Goal: Task Accomplishment & Management: Use online tool/utility

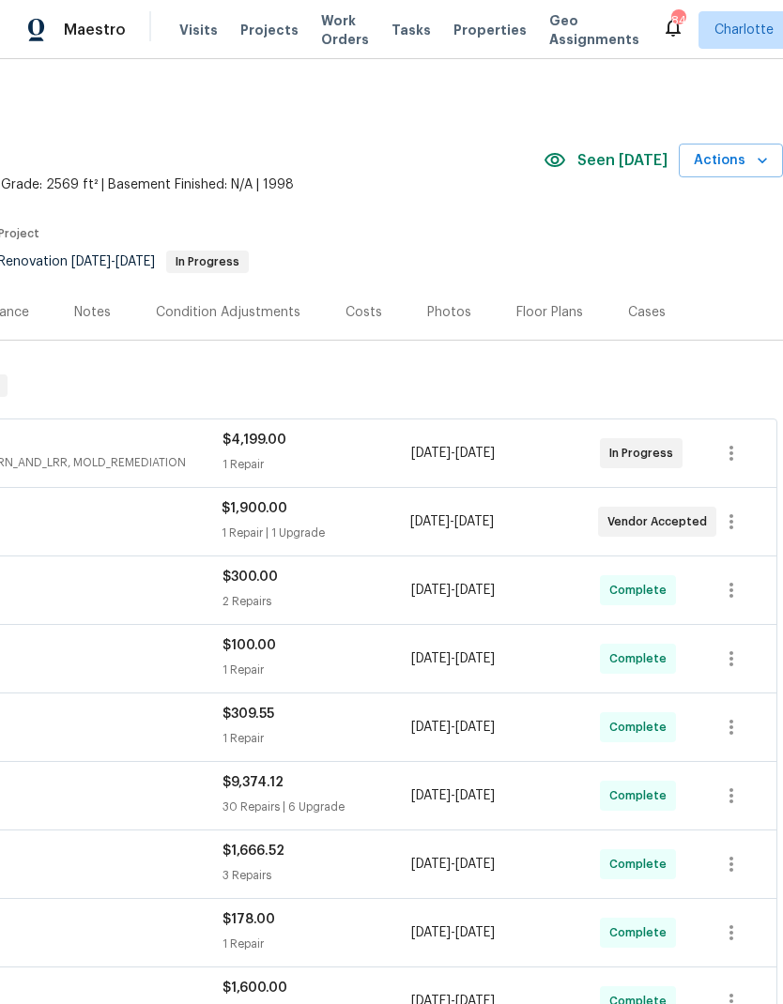
scroll to position [0, 278]
click at [749, 162] on span "Actions" at bounding box center [731, 160] width 74 height 23
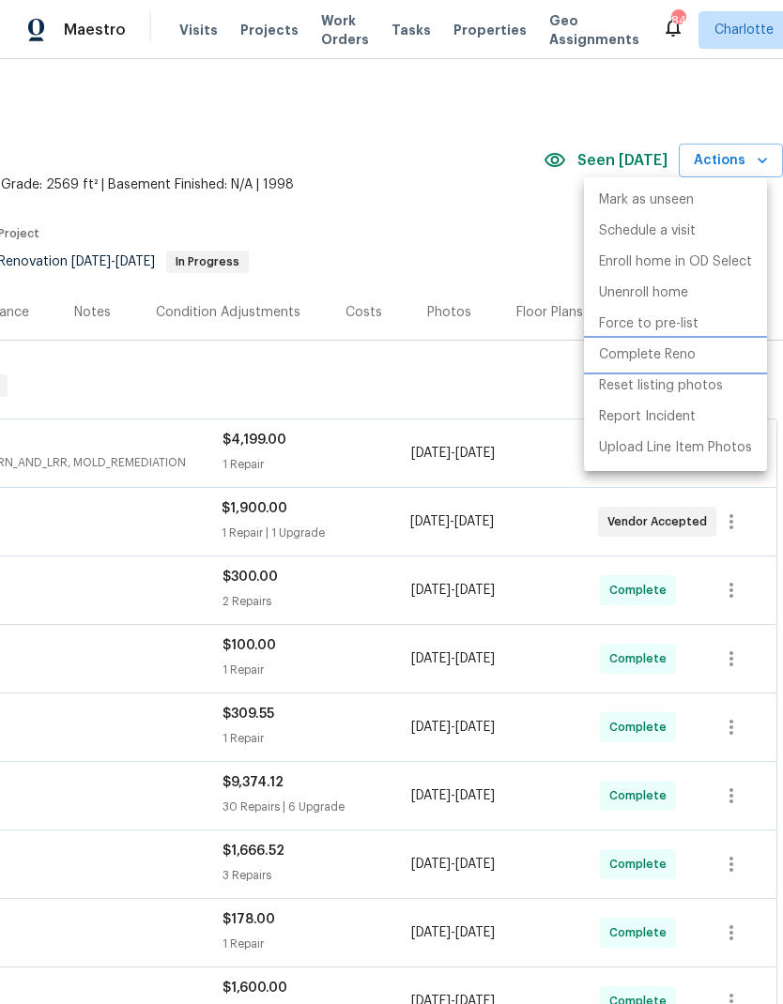
click at [678, 360] on p "Complete Reno" at bounding box center [647, 355] width 97 height 20
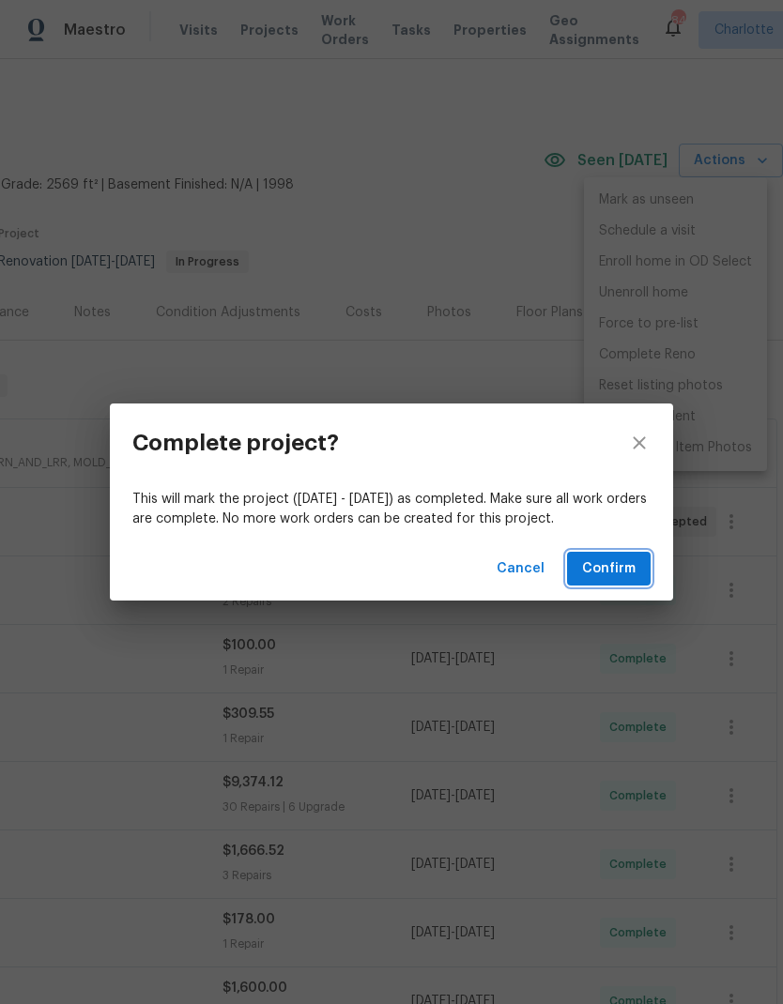
click at [618, 568] on span "Confirm" at bounding box center [608, 569] width 53 height 23
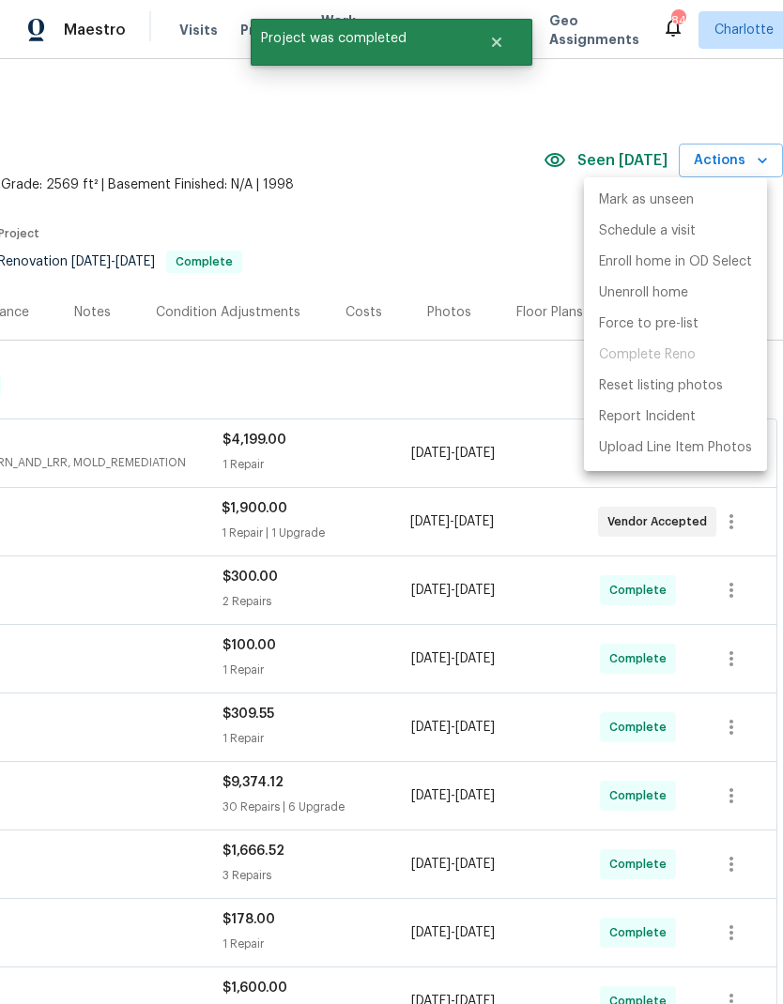
click at [419, 190] on div at bounding box center [391, 502] width 783 height 1004
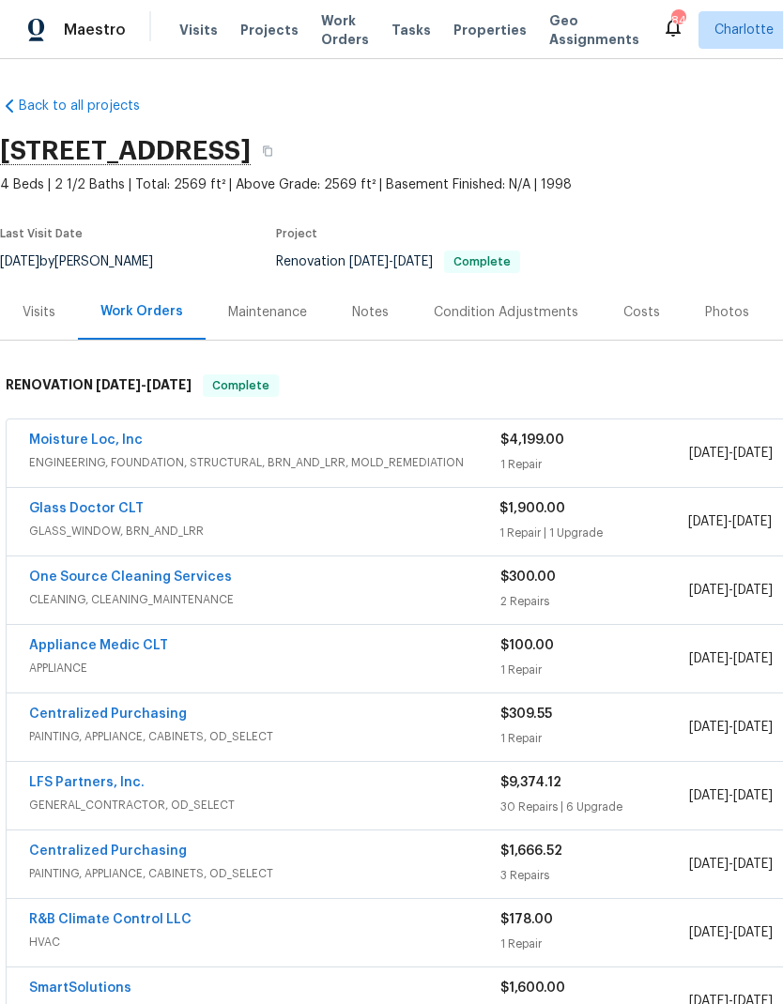
scroll to position [0, 0]
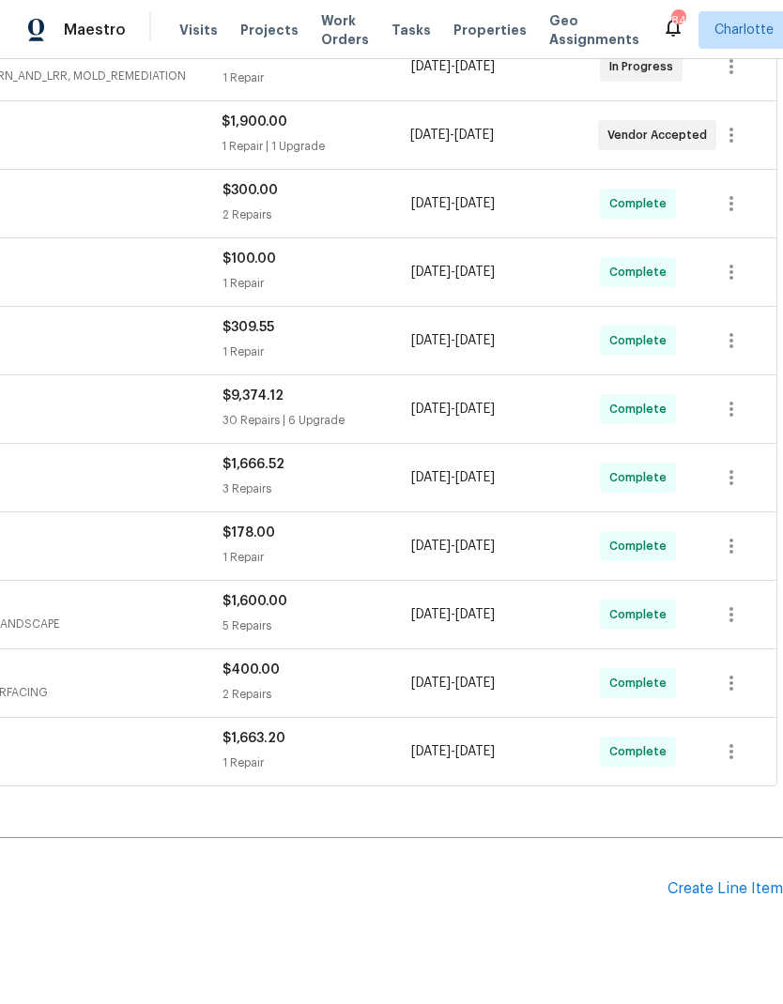
click at [717, 889] on div "Create Line Item" at bounding box center [724, 889] width 115 height 18
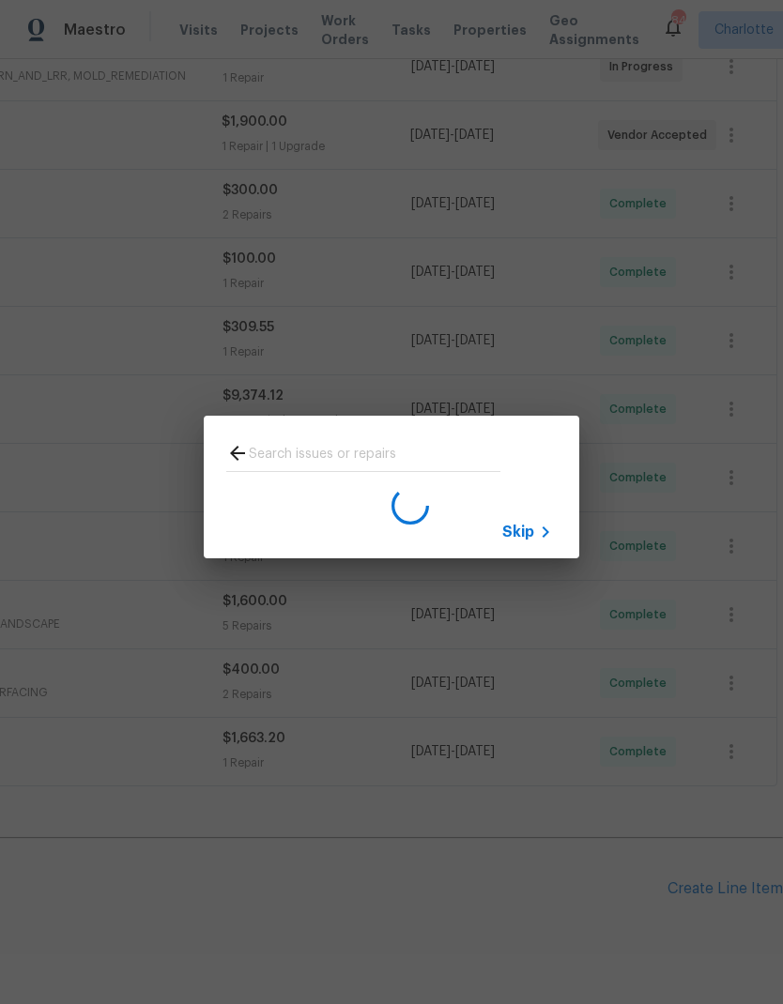
scroll to position [386, 278]
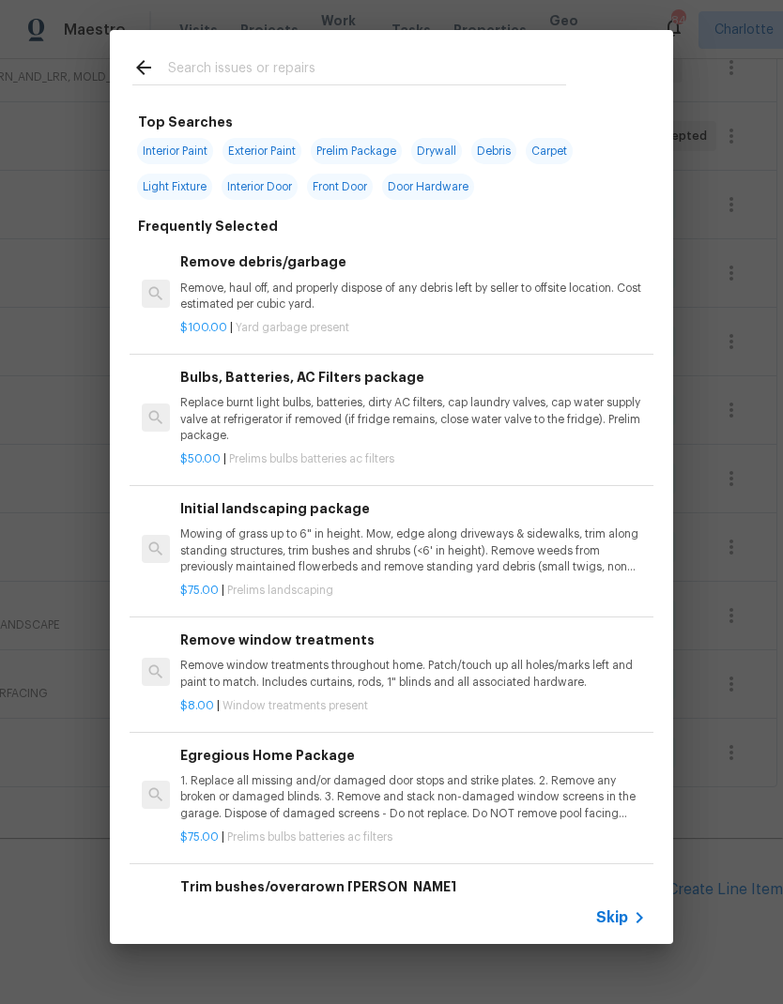
click at [380, 70] on input "text" at bounding box center [367, 70] width 398 height 28
type input "Electr"
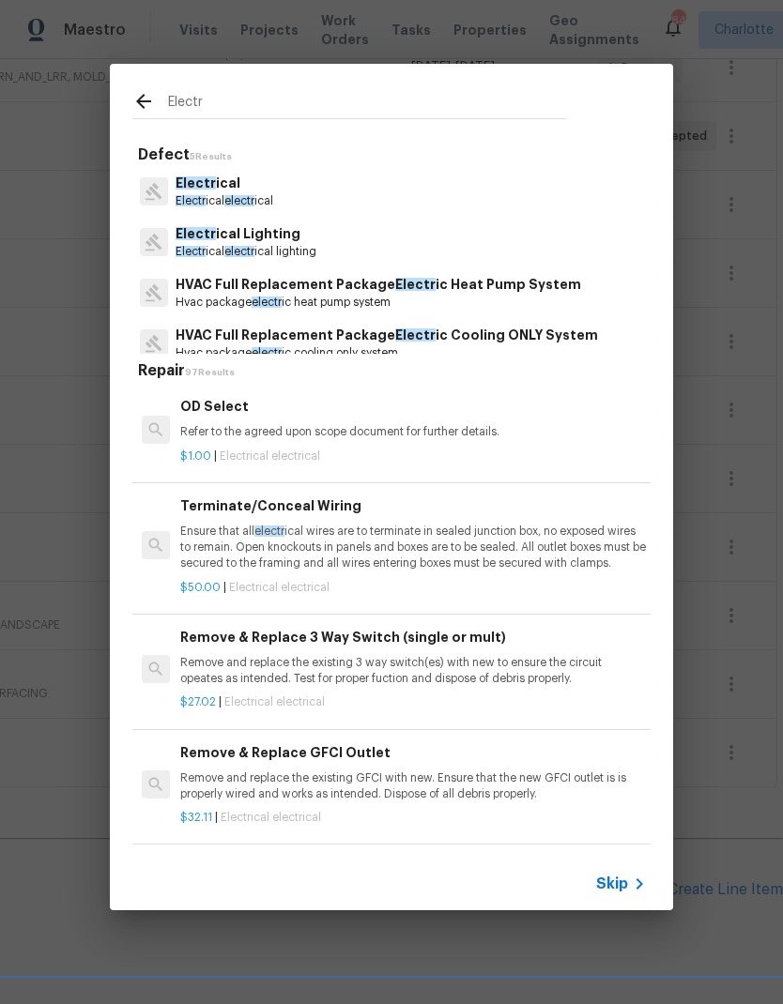
click at [206, 179] on span "Electr" at bounding box center [196, 182] width 40 height 13
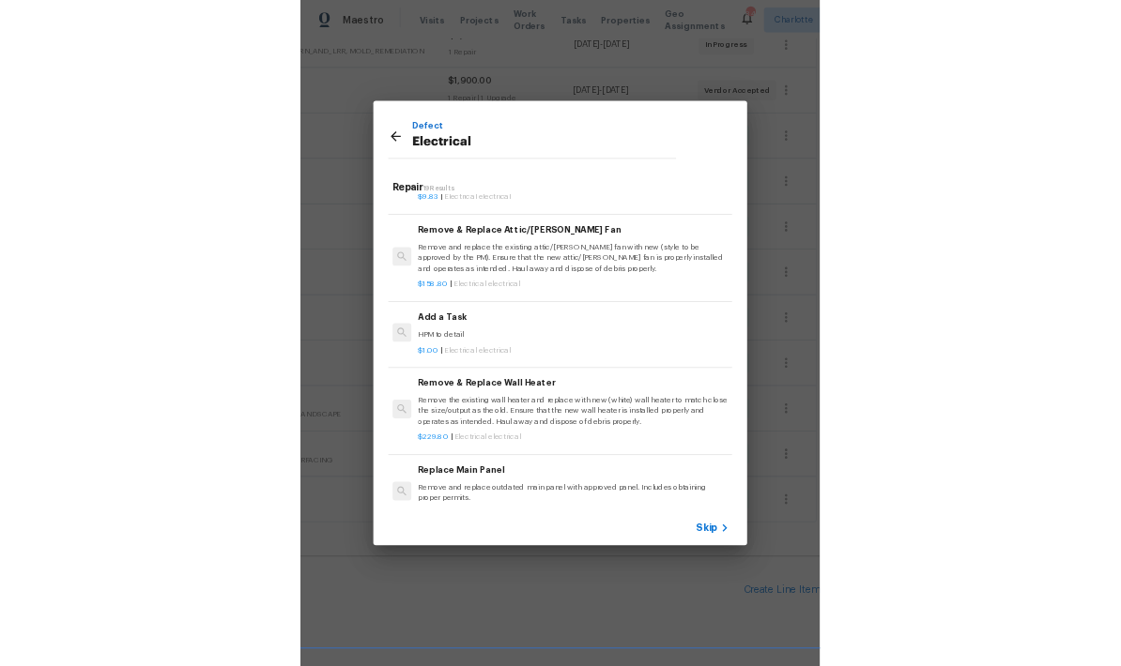
scroll to position [1163, 3]
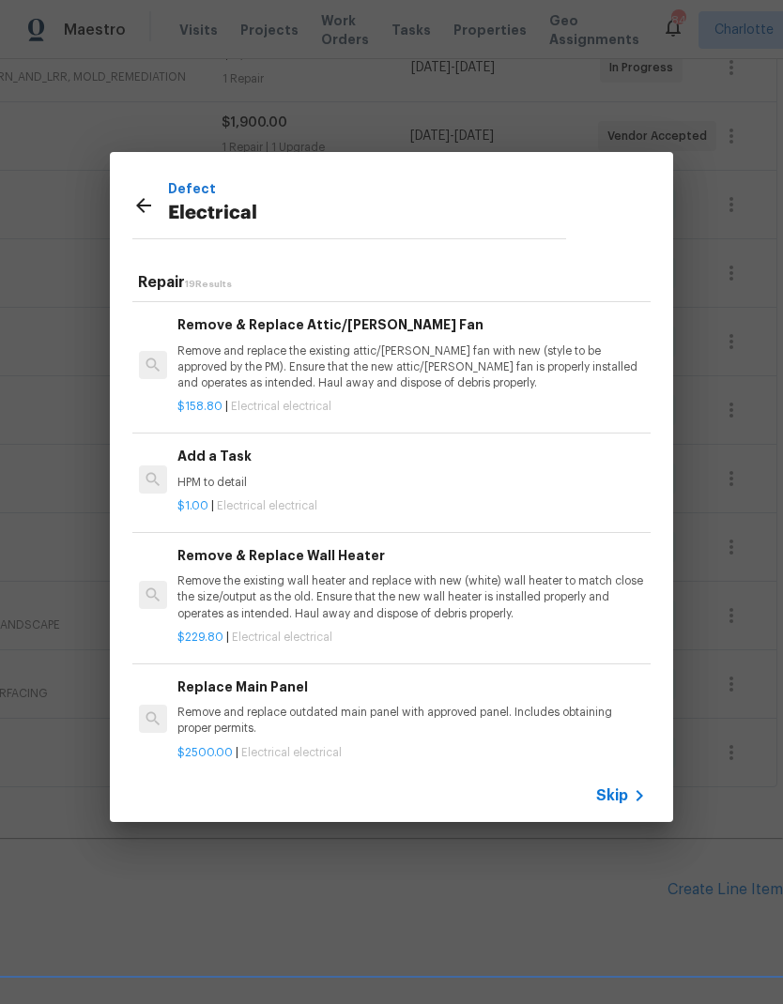
click at [204, 464] on div "Add a Task HPM to detail" at bounding box center [410, 468] width 466 height 45
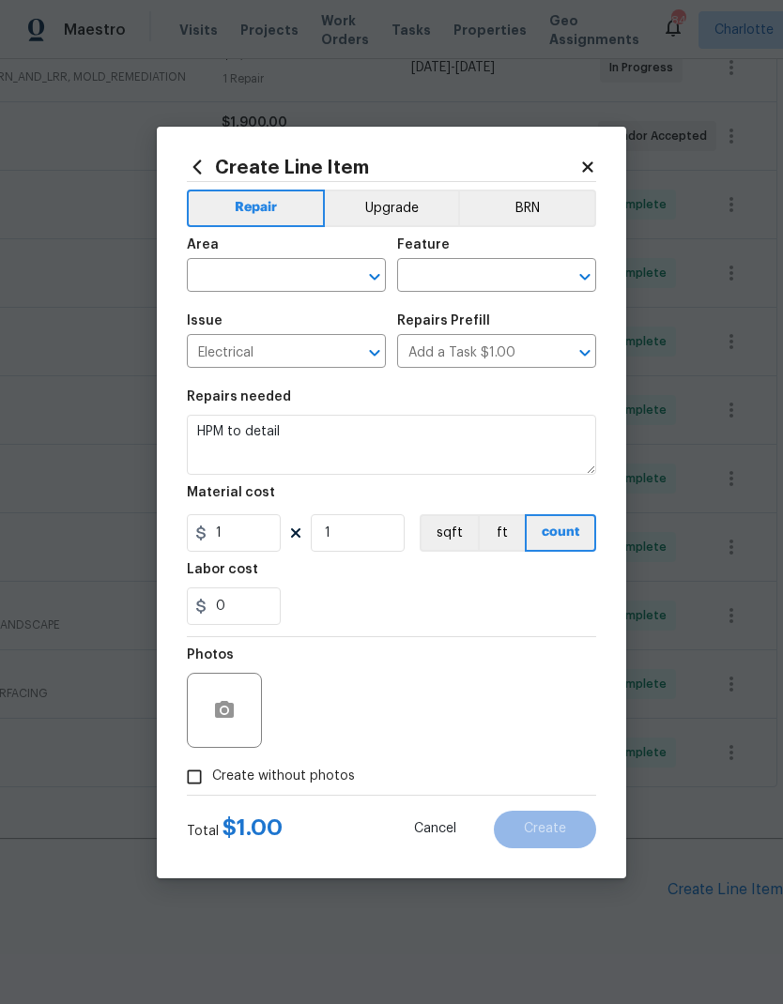
click at [233, 275] on input "text" at bounding box center [260, 277] width 146 height 29
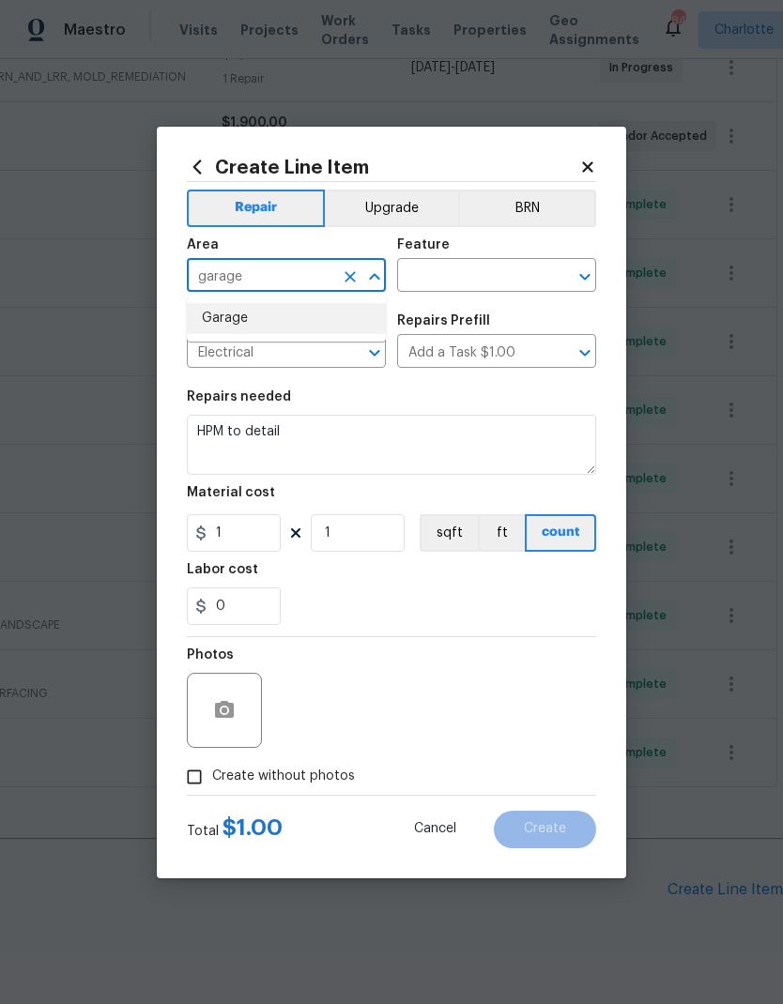
click at [223, 321] on li "Garage" at bounding box center [286, 318] width 199 height 31
type input "Garage"
click at [485, 280] on input "text" at bounding box center [470, 277] width 146 height 29
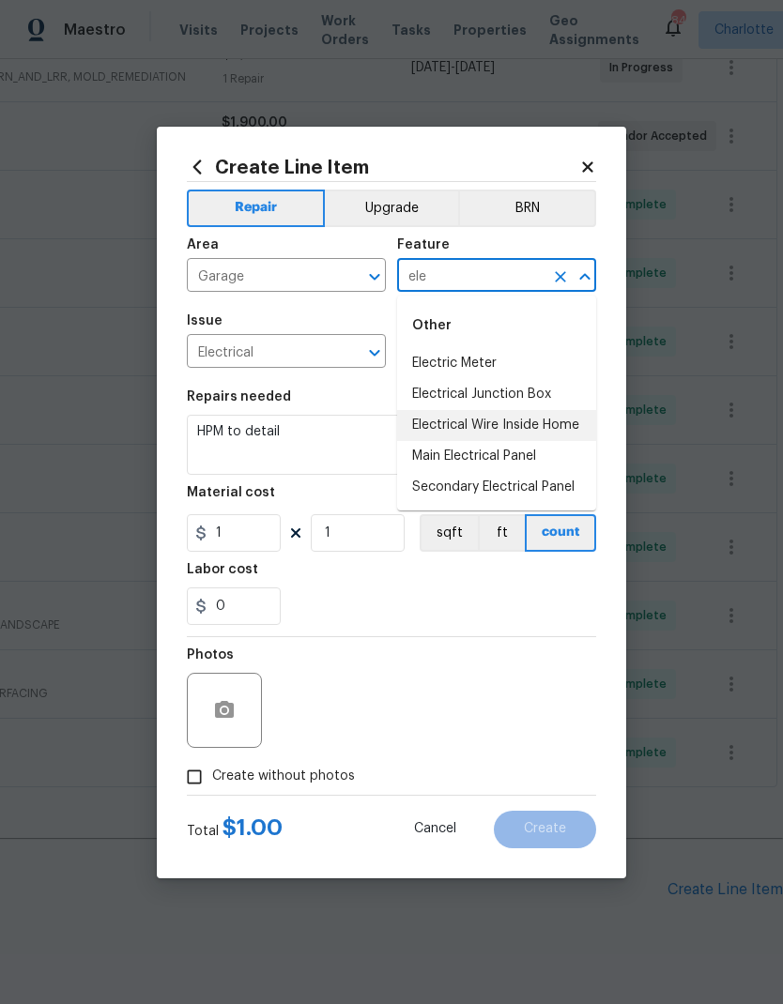
click at [559, 425] on li "Electrical Wire Inside Home" at bounding box center [496, 425] width 199 height 31
type input "Electrical Wire Inside Home"
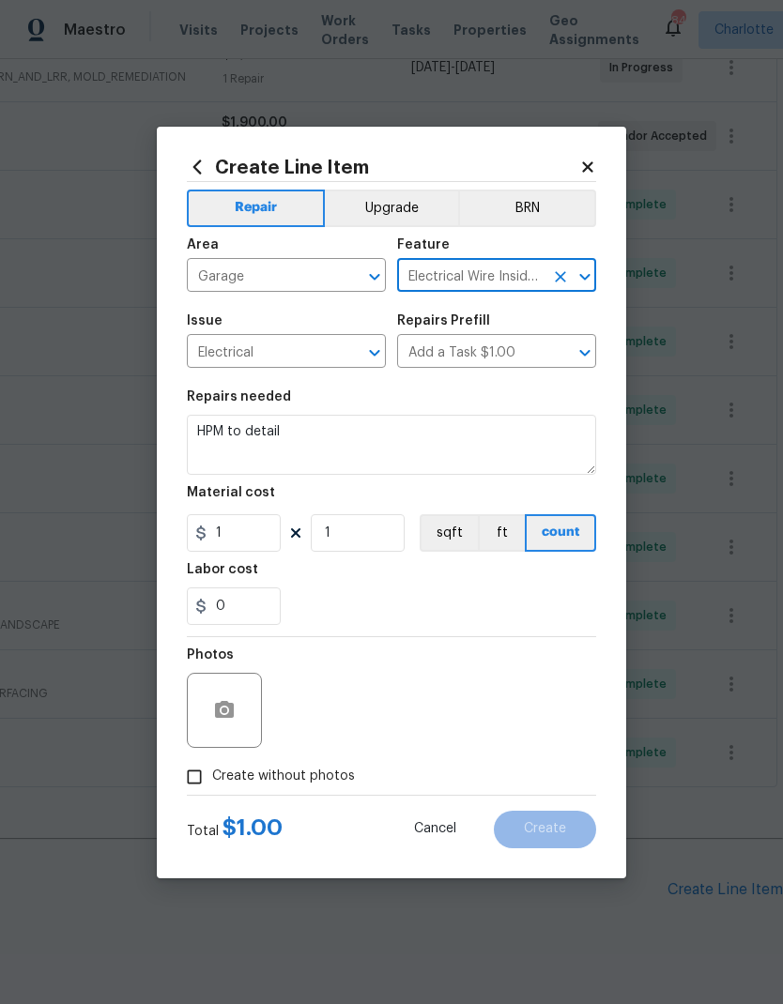
click at [463, 445] on textarea "HPM to detail" at bounding box center [391, 445] width 409 height 60
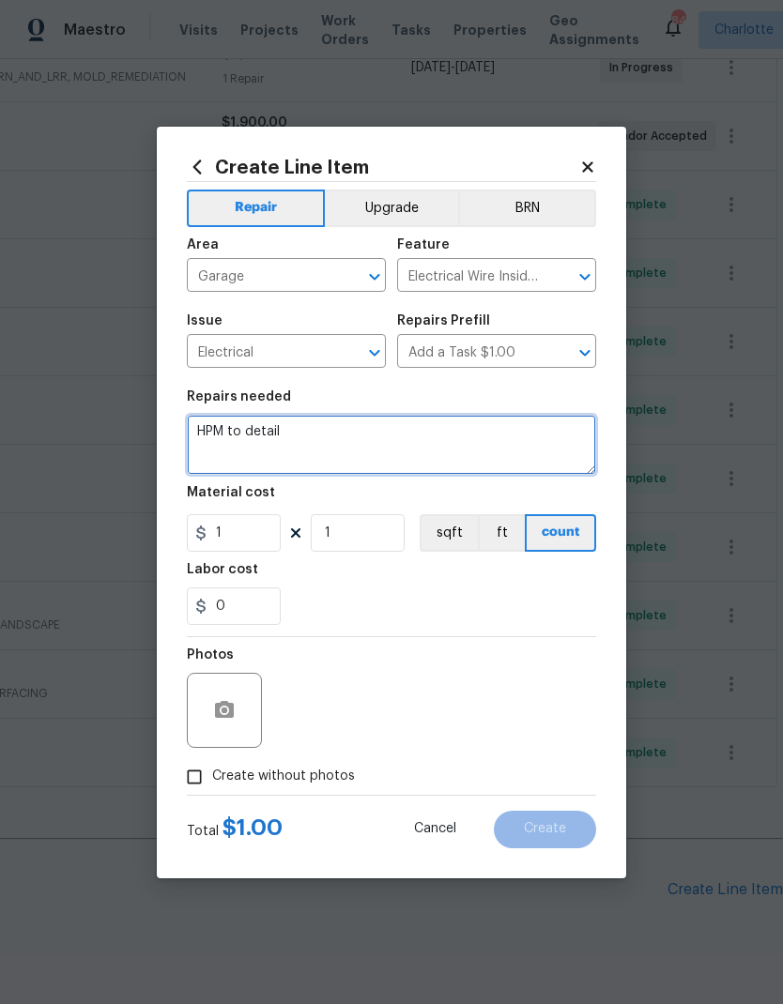
click at [220, 417] on textarea "HPM to detail" at bounding box center [391, 445] width 409 height 60
click at [217, 414] on div "Repairs needed" at bounding box center [391, 402] width 409 height 24
click at [218, 431] on textarea "HPM to detail" at bounding box center [391, 445] width 409 height 60
click at [218, 430] on textarea "HPM to detail" at bounding box center [391, 445] width 409 height 60
click at [212, 429] on textarea "HPM to detail" at bounding box center [391, 445] width 409 height 60
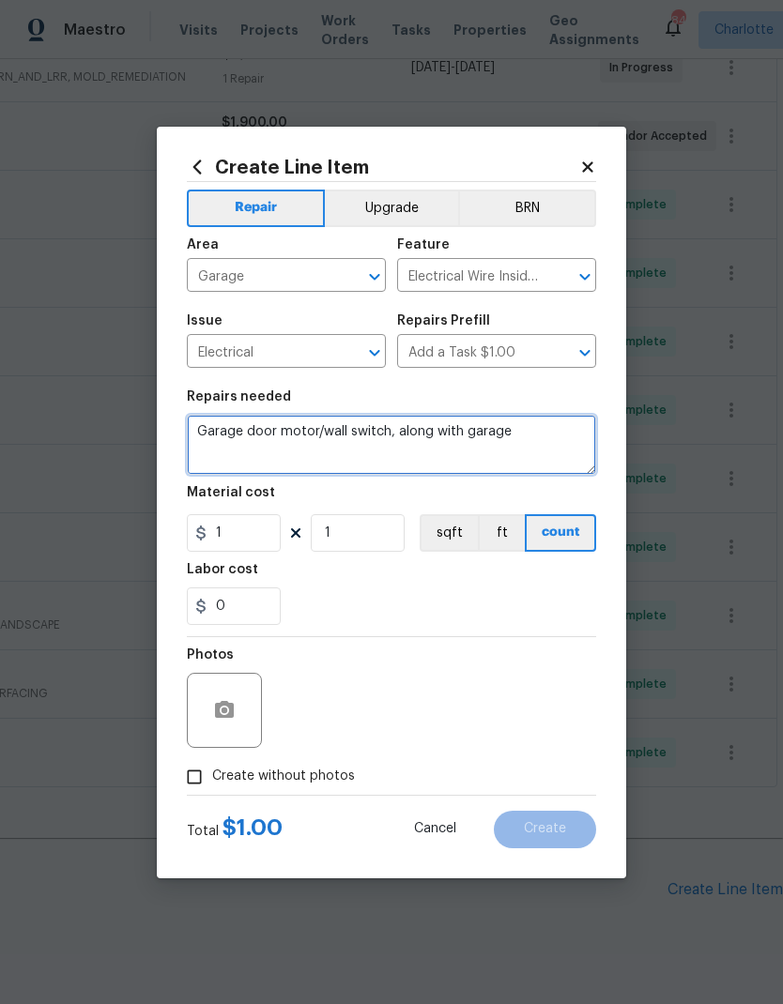
click at [458, 439] on textarea "Garage door motor/wall switch, along with garage" at bounding box center [391, 445] width 409 height 60
click at [577, 432] on textarea "Garage door motor/wall switch, along with exterior garage" at bounding box center [391, 445] width 409 height 60
type textarea "Garage door motor/wall switch, along with exterior garage lights not receiving …"
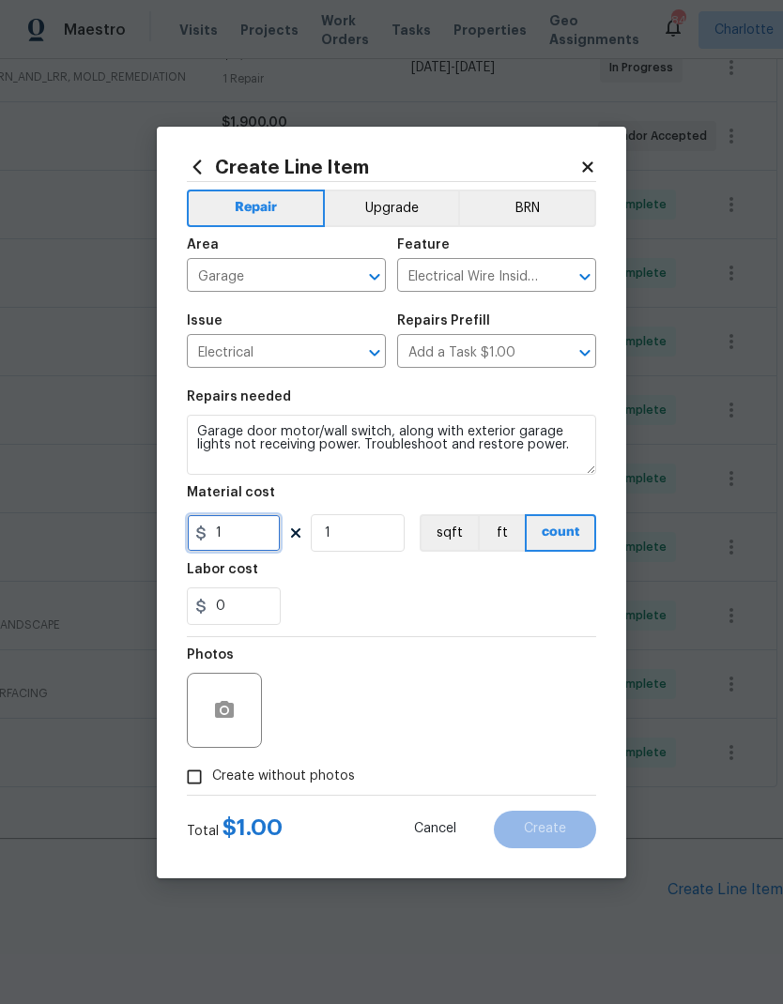
click at [237, 543] on input "1" at bounding box center [234, 533] width 94 height 38
type input "150"
click at [359, 625] on div "0" at bounding box center [391, 607] width 409 height 38
click at [211, 716] on button "button" at bounding box center [224, 710] width 45 height 45
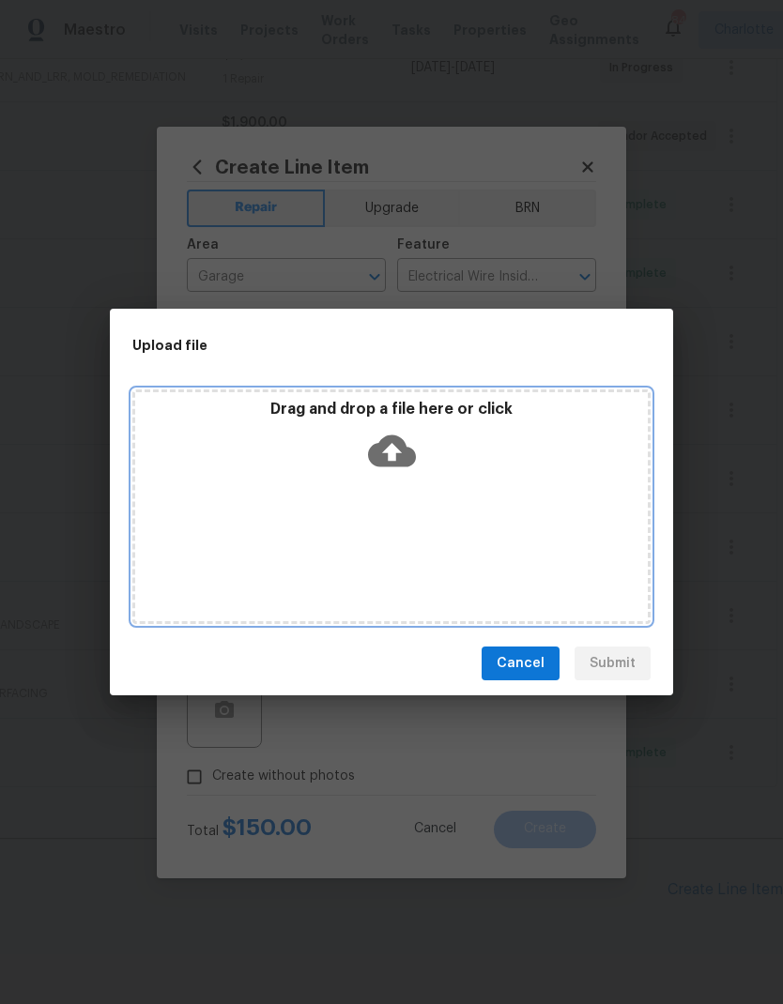
click at [190, 525] on div "Drag and drop a file here or click" at bounding box center [391, 507] width 518 height 235
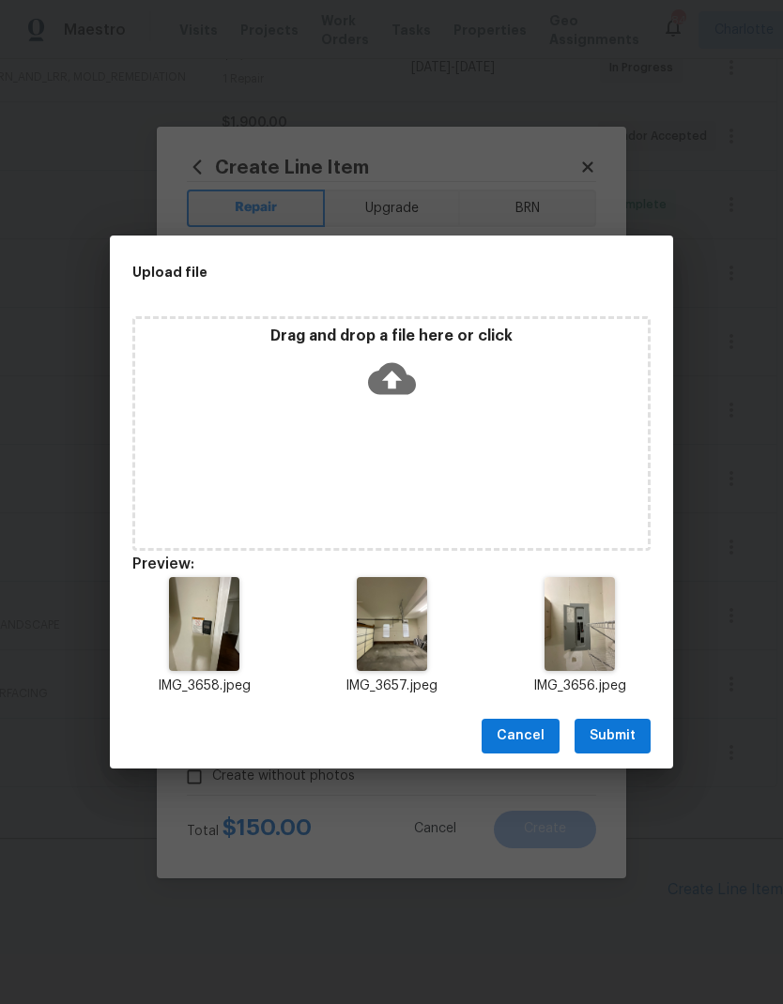
click at [621, 742] on span "Submit" at bounding box center [612, 736] width 46 height 23
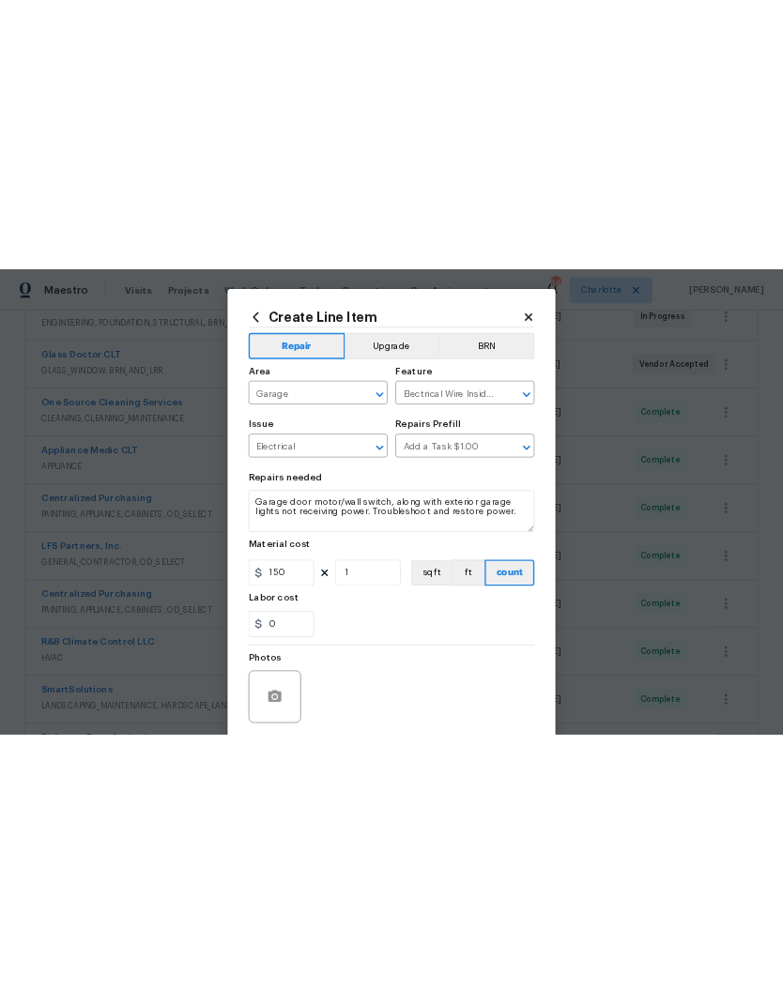
scroll to position [386, 0]
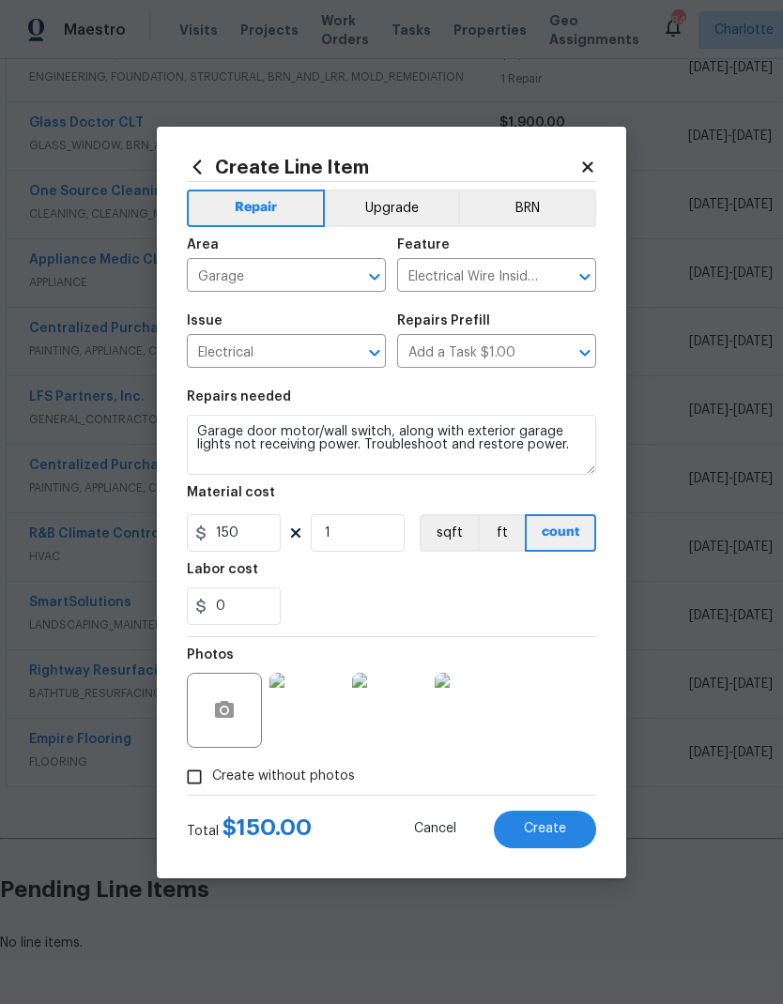
click at [566, 833] on button "Create" at bounding box center [545, 830] width 102 height 38
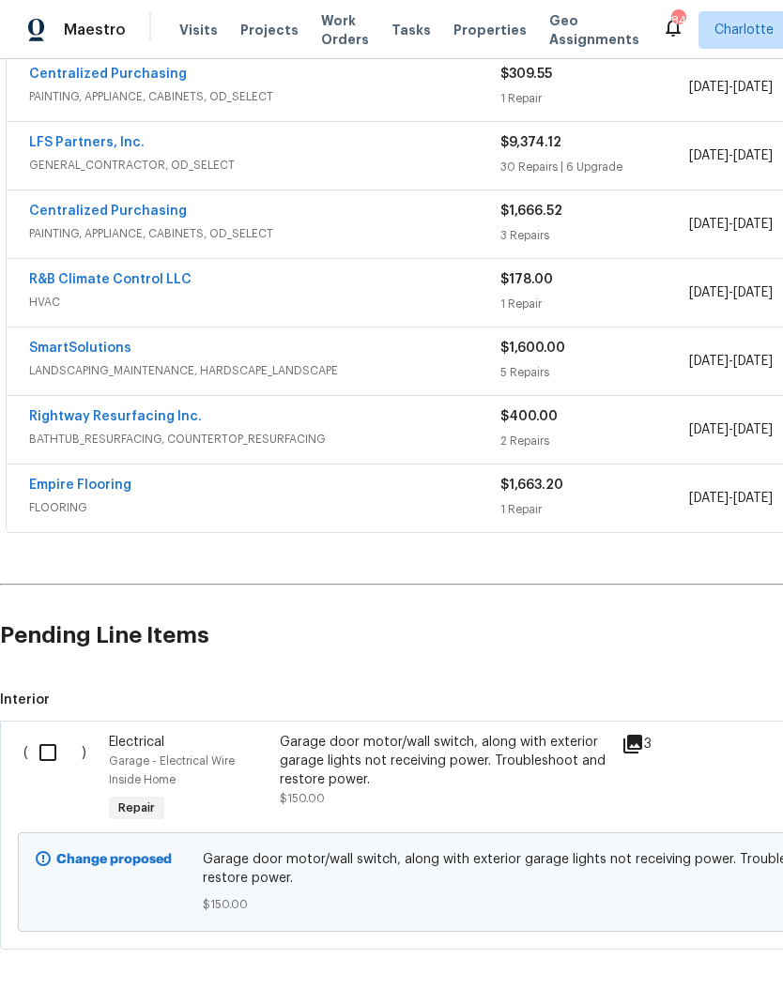
scroll to position [639, 0]
click at [43, 755] on input "checkbox" at bounding box center [54, 753] width 53 height 39
checkbox input "true"
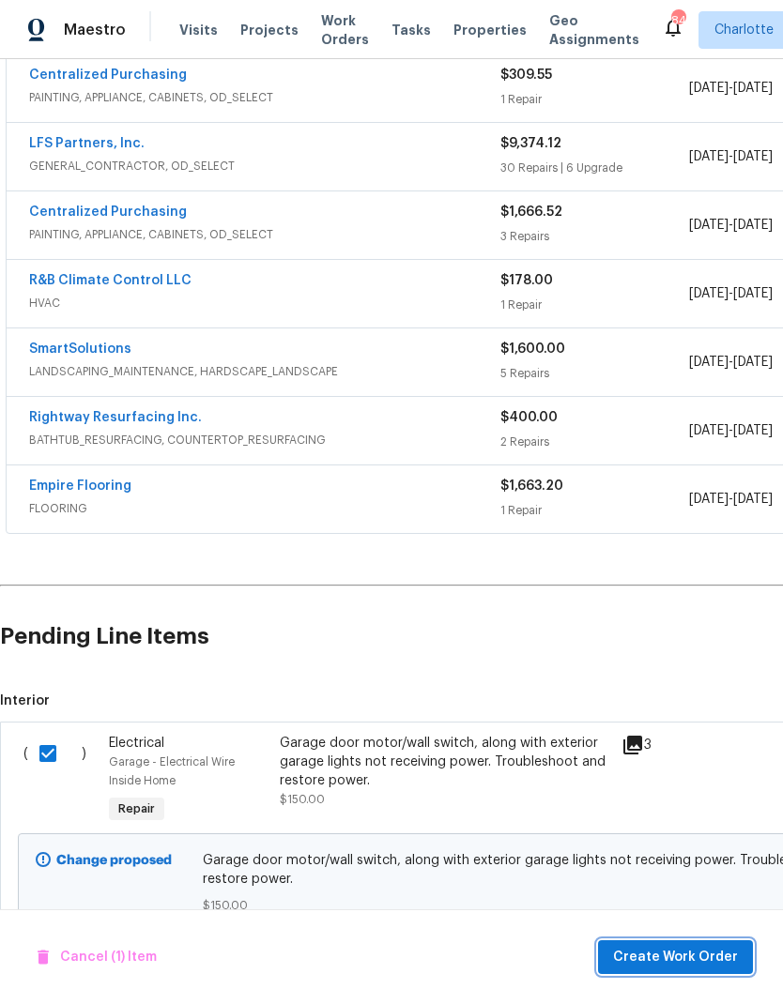
click at [669, 955] on span "Create Work Order" at bounding box center [675, 957] width 125 height 23
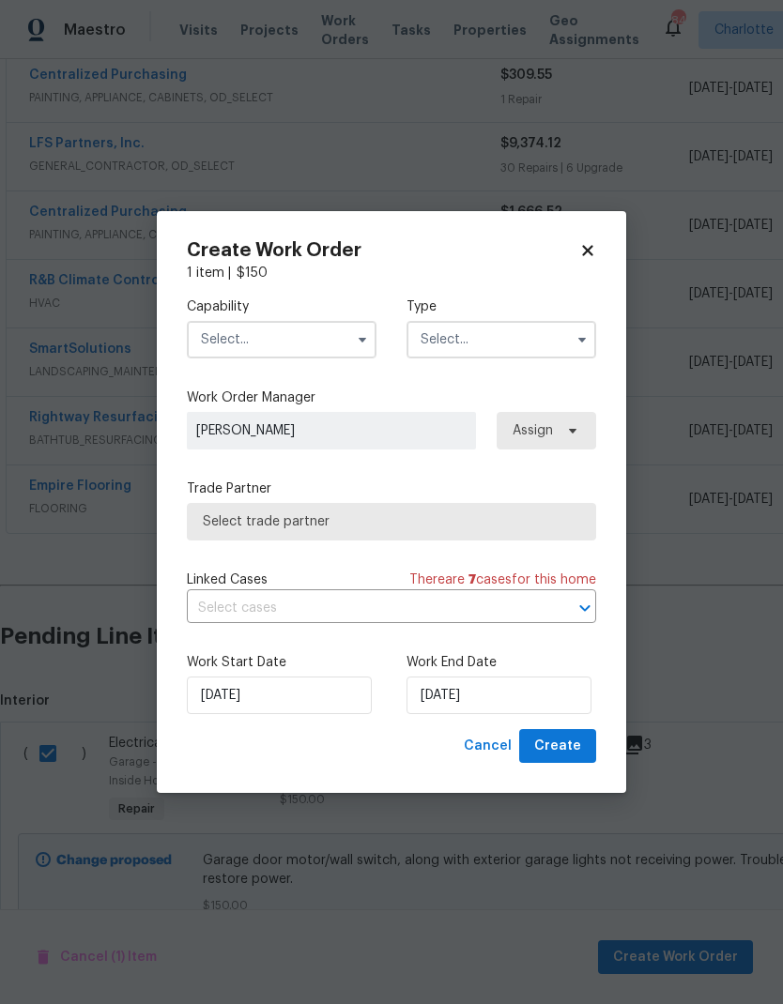
click at [317, 351] on input "text" at bounding box center [282, 340] width 190 height 38
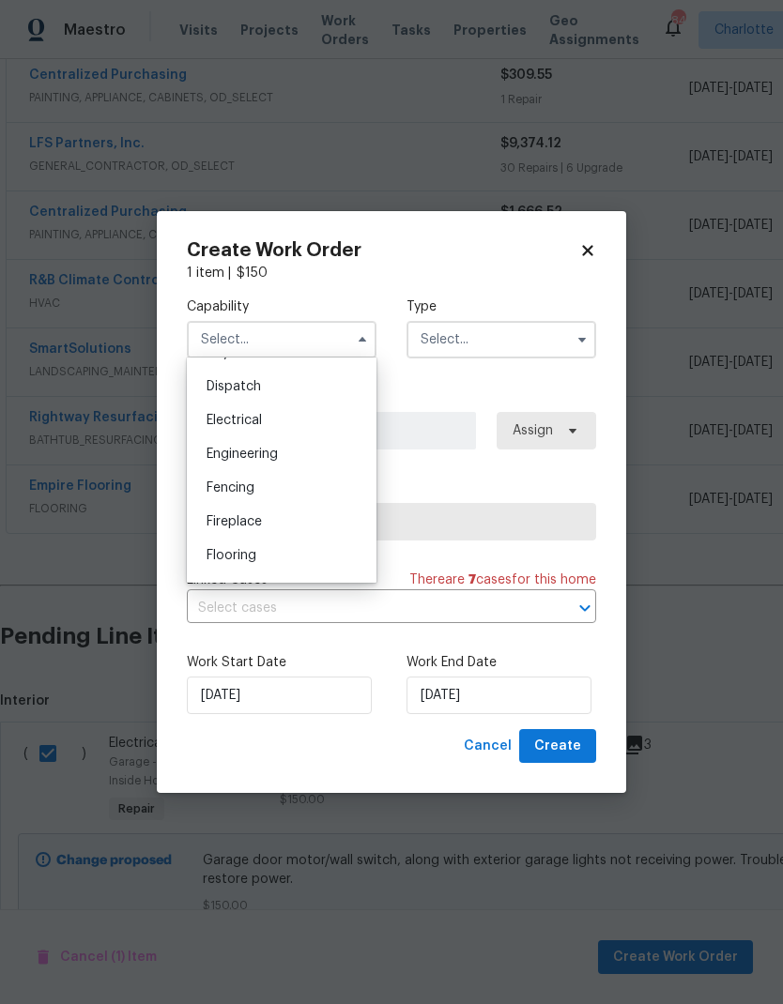
scroll to position [556, 0]
click at [300, 416] on div "Electrical" at bounding box center [281, 417] width 180 height 34
type input "Electrical"
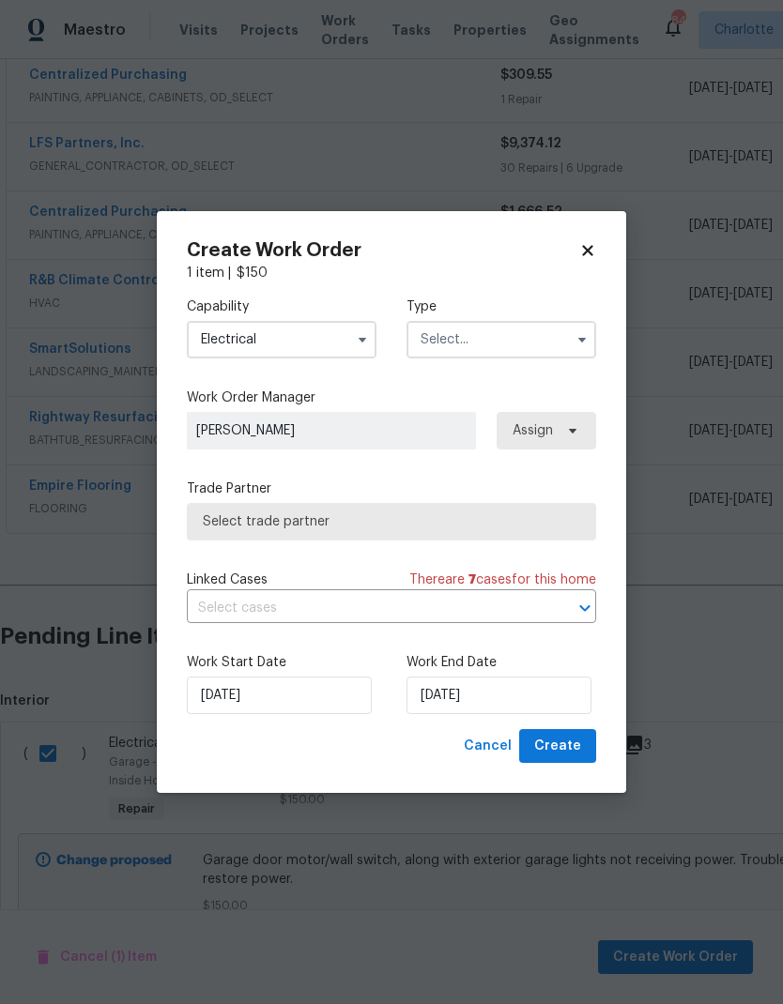
click at [500, 343] on input "text" at bounding box center [501, 340] width 190 height 38
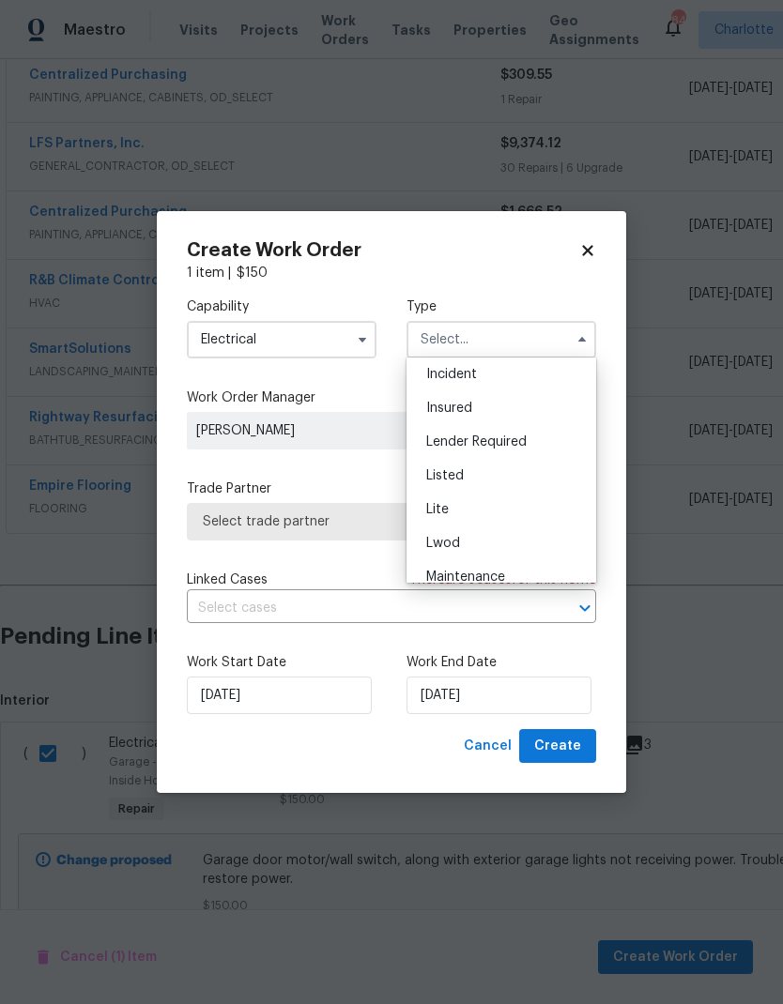
scroll to position [109, 0]
click at [487, 473] on div "Listed" at bounding box center [501, 473] width 180 height 34
type input "Listed"
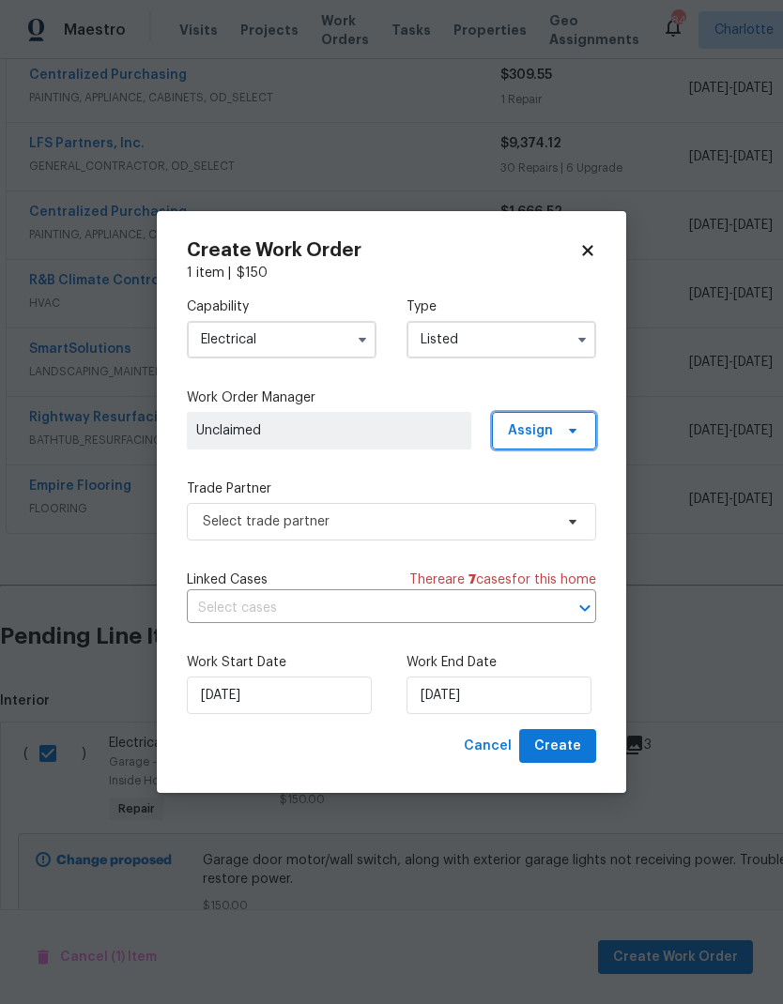
click at [562, 426] on span at bounding box center [569, 430] width 21 height 15
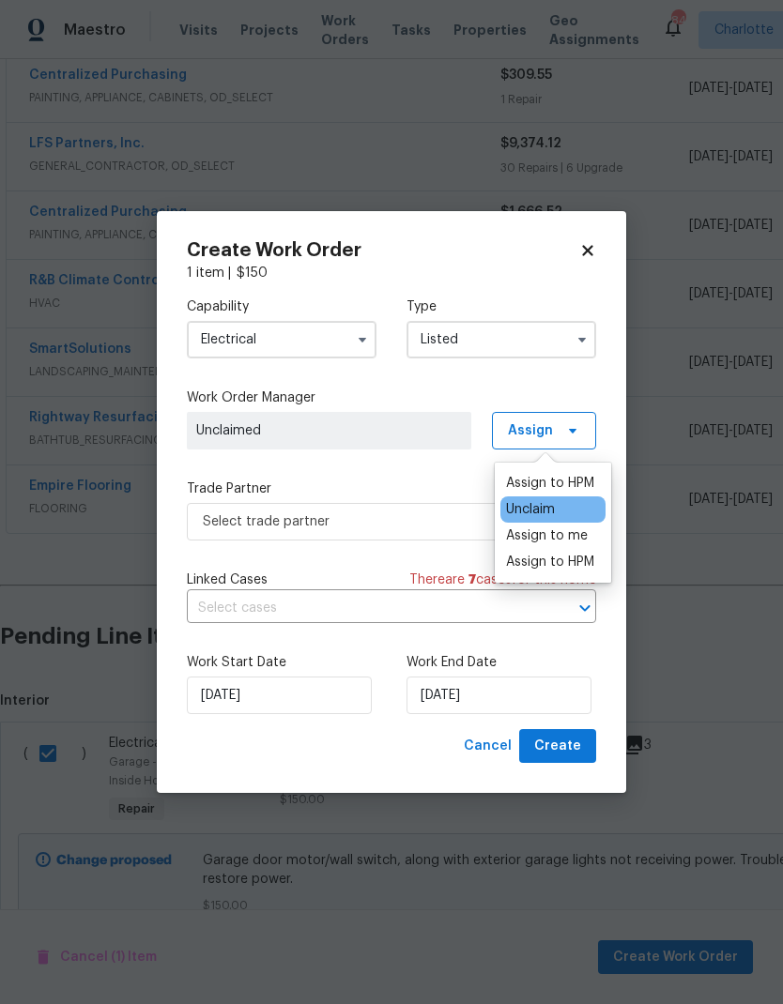
click at [574, 470] on div "Assign to HPM" at bounding box center [552, 483] width 105 height 26
click at [406, 512] on span "Select trade partner" at bounding box center [378, 521] width 350 height 19
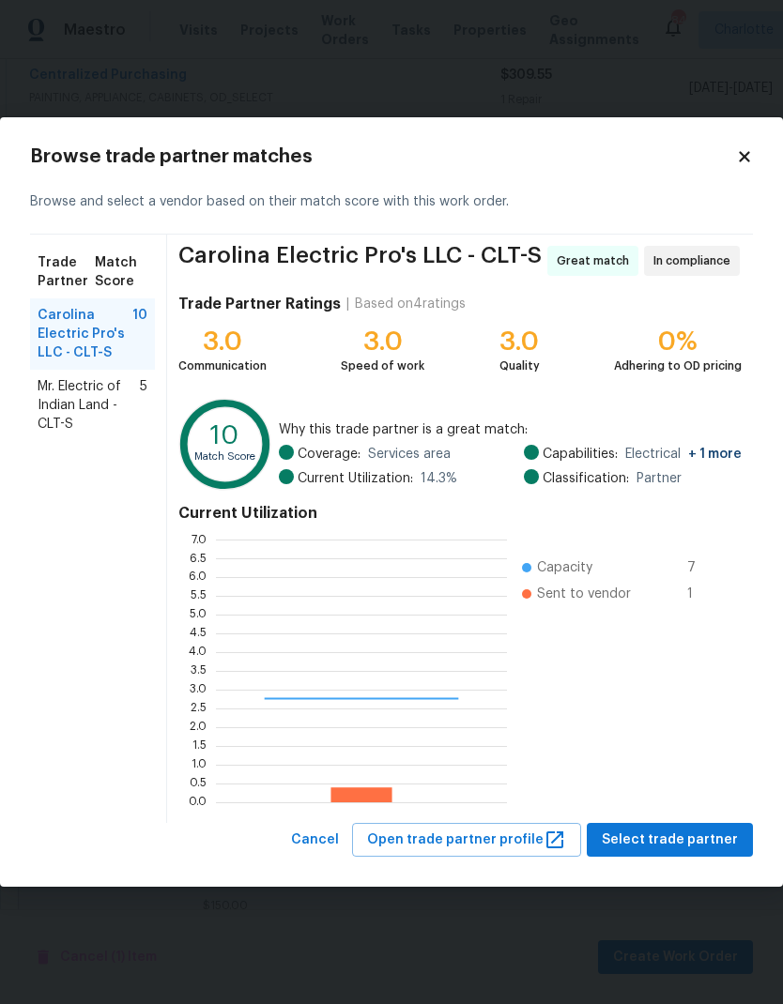
scroll to position [263, 291]
click at [660, 839] on span "Select trade partner" at bounding box center [670, 840] width 136 height 23
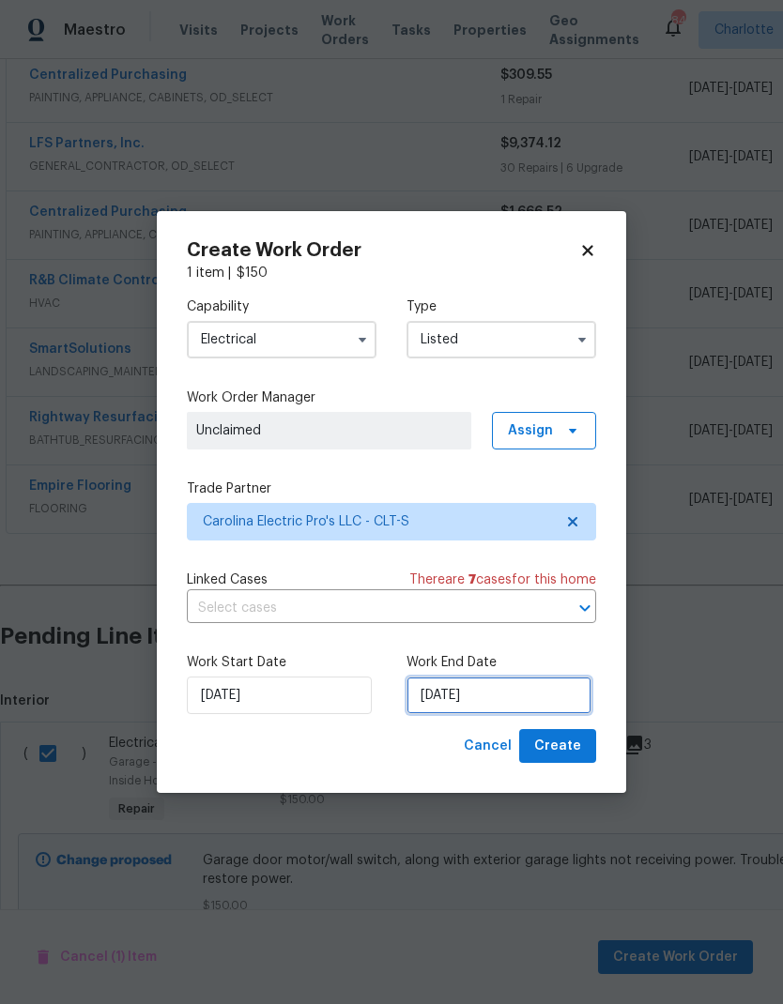
click at [532, 696] on input "[DATE]" at bounding box center [498, 696] width 185 height 38
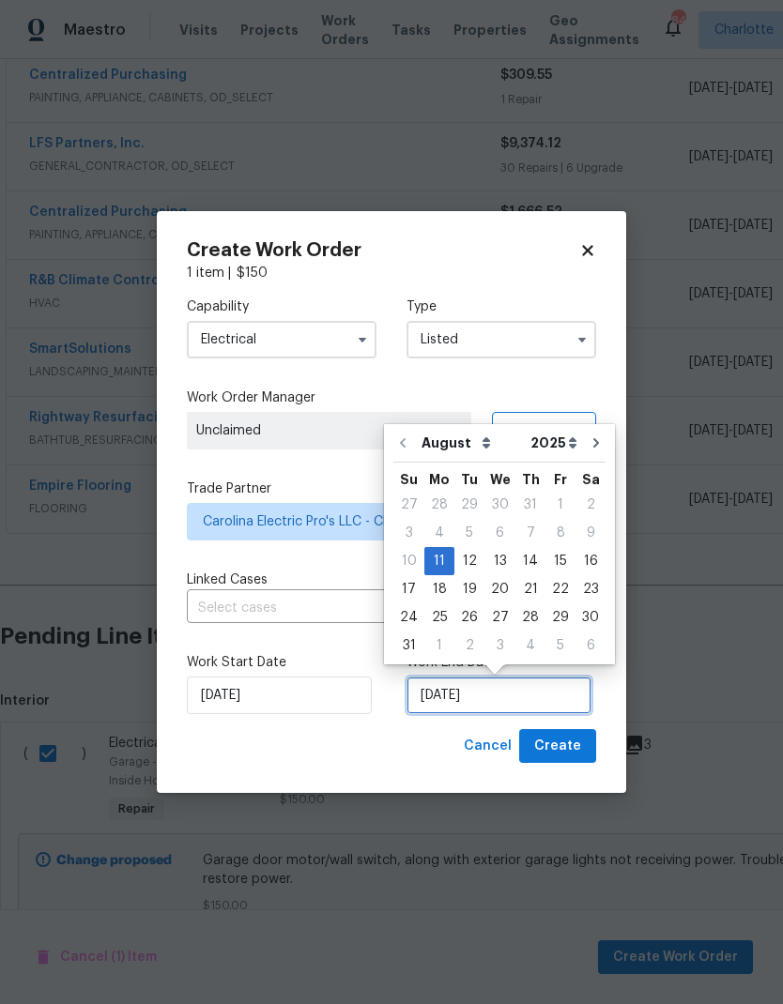
scroll to position [14, 0]
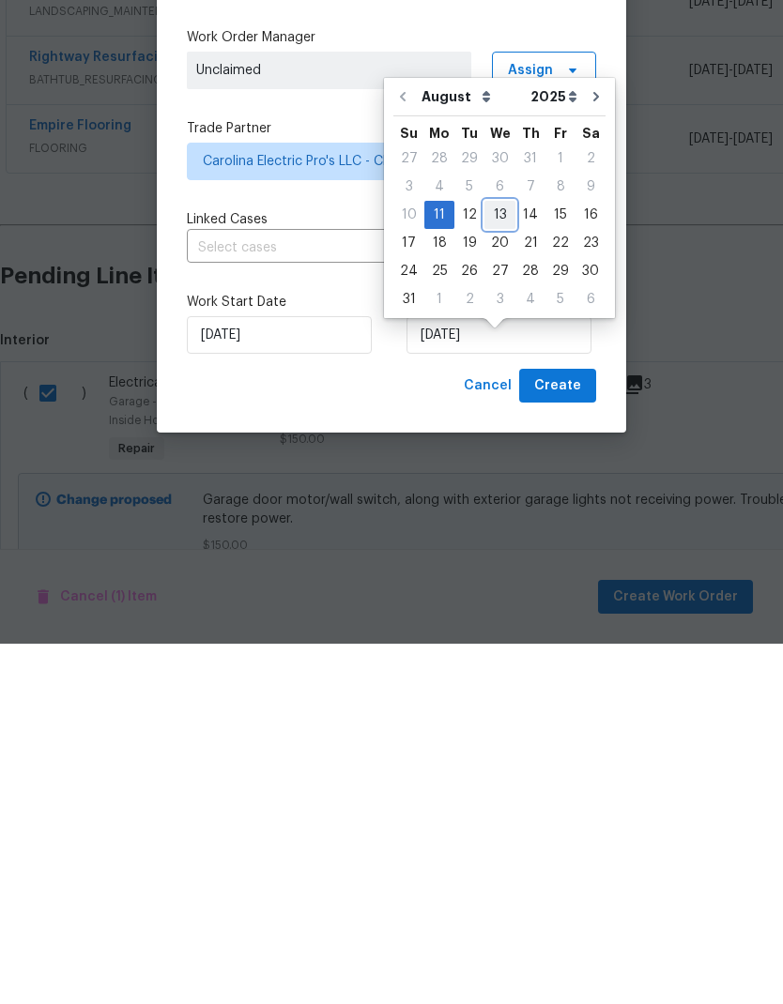
click at [495, 562] on div "13" at bounding box center [499, 575] width 31 height 26
type input "8/13/2025"
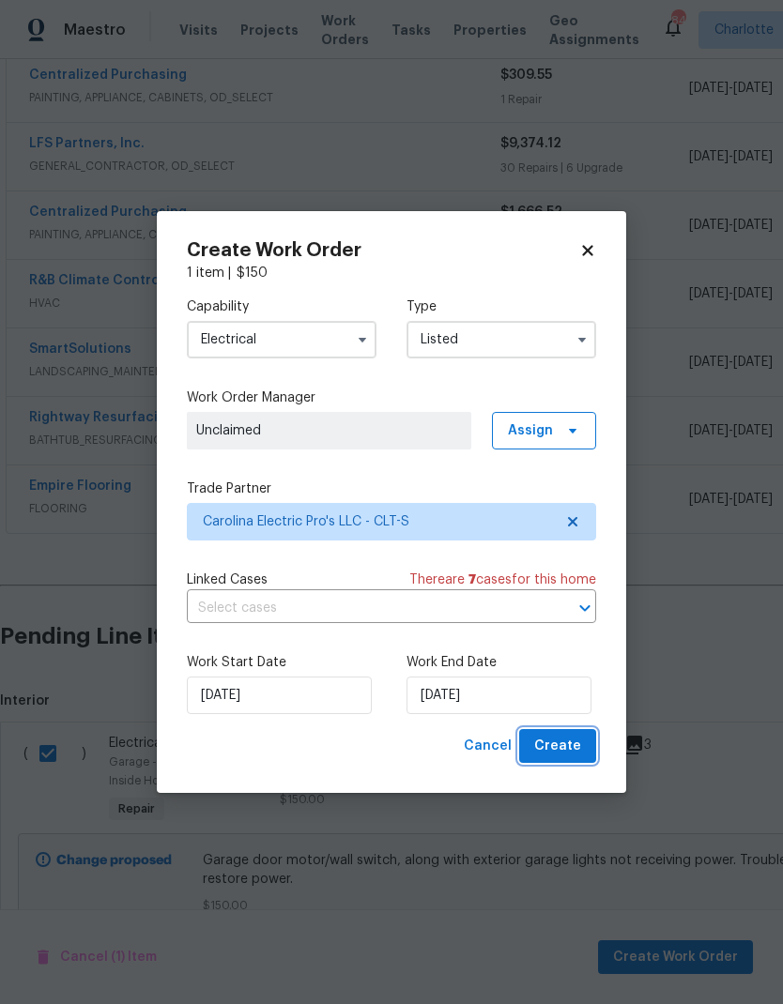
click at [567, 743] on span "Create" at bounding box center [557, 746] width 47 height 23
checkbox input "false"
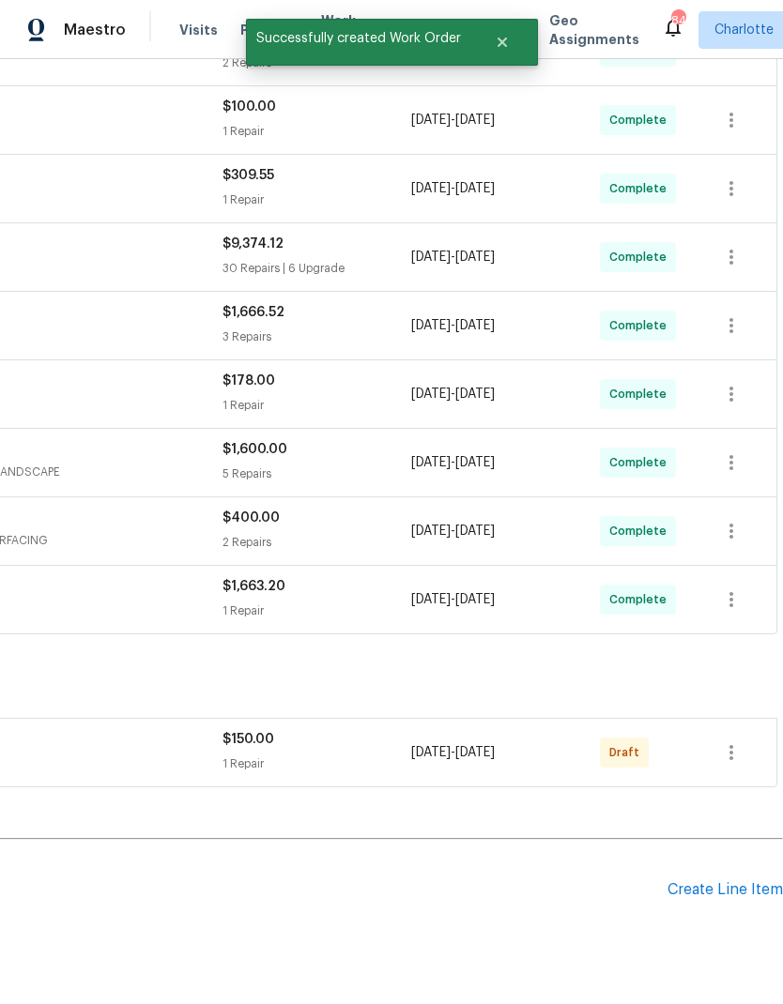
scroll to position [539, 278]
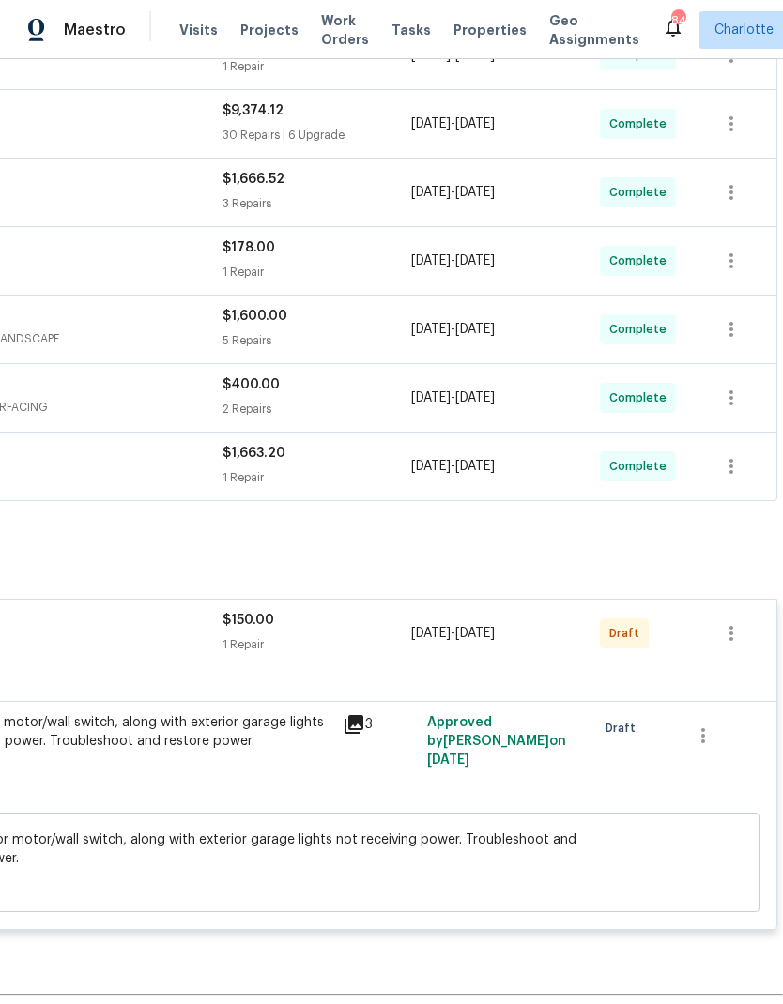
scroll to position [672, 278]
click at [740, 622] on icon "button" at bounding box center [731, 633] width 23 height 23
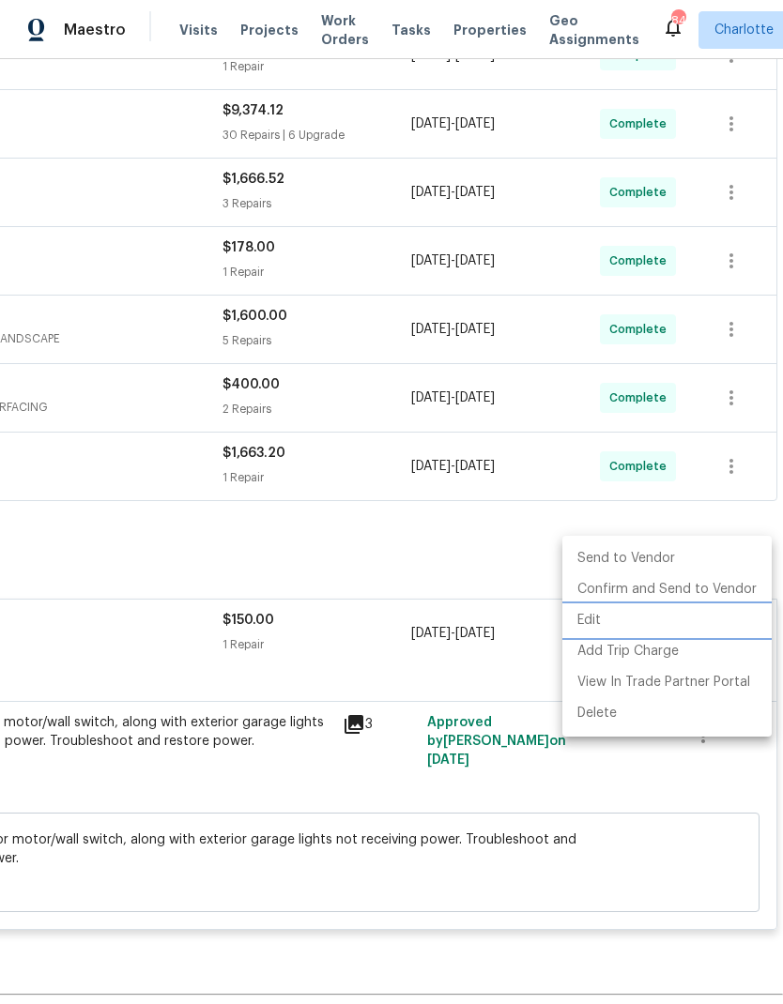
click at [647, 617] on li "Edit" at bounding box center [666, 620] width 209 height 31
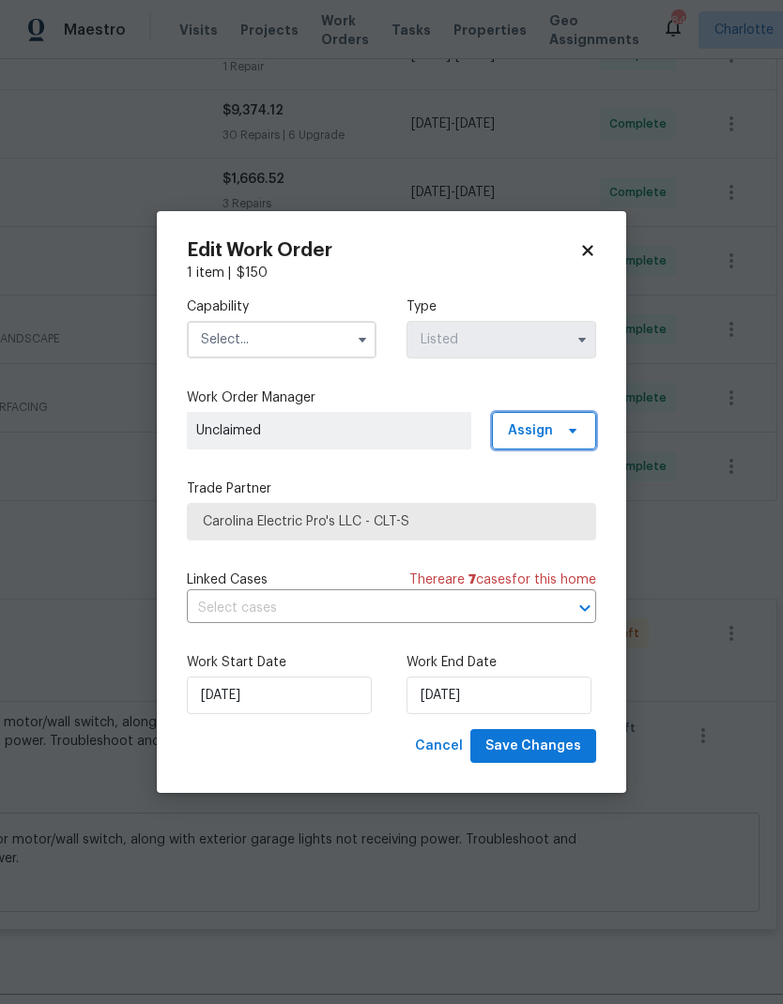
click at [572, 426] on icon at bounding box center [572, 430] width 15 height 15
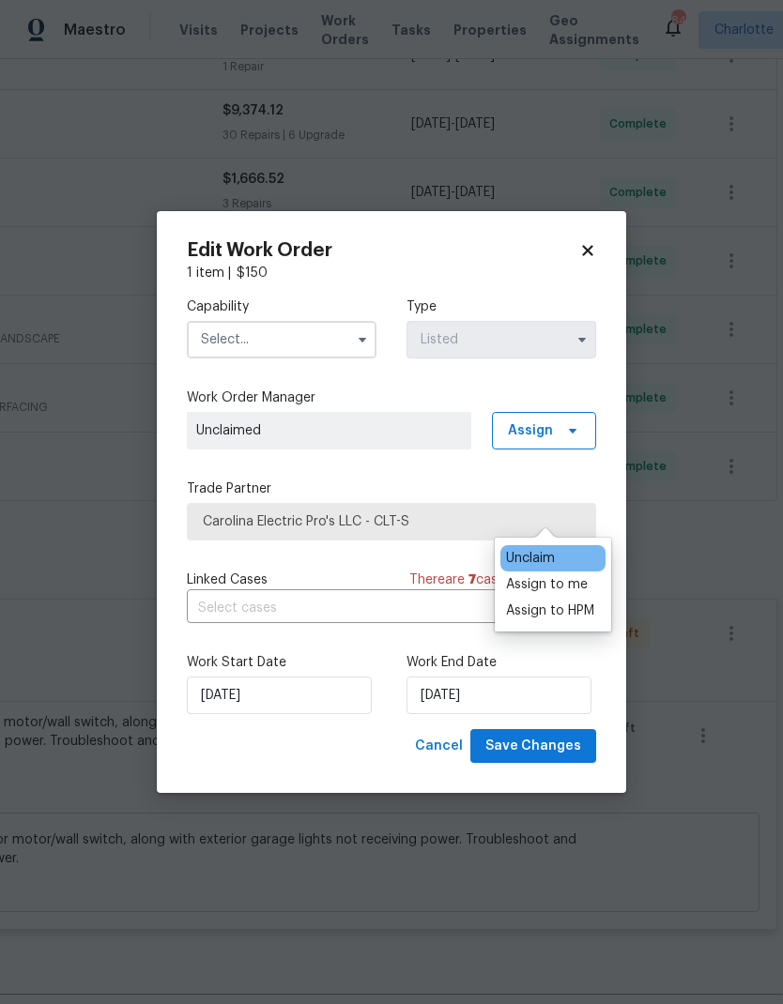
click at [573, 602] on div "Assign to HPM" at bounding box center [550, 611] width 88 height 19
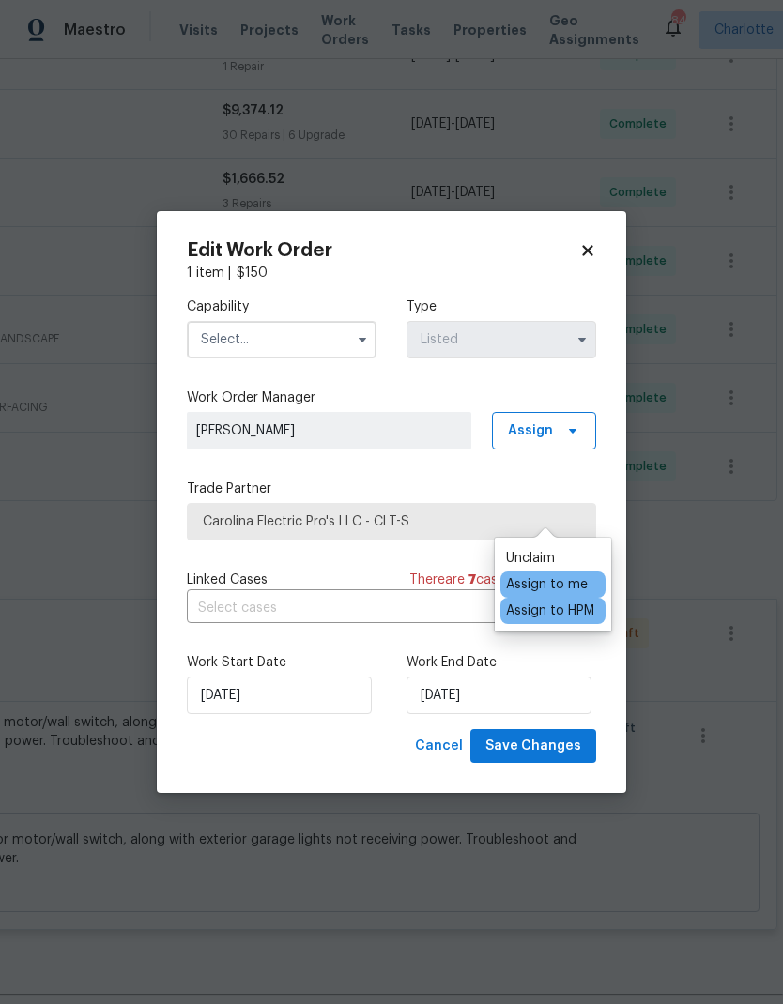
click at [414, 473] on div "Capability Type Listed Work Order Manager Billy Towle Assign Trade Partner Caro…" at bounding box center [391, 506] width 409 height 447
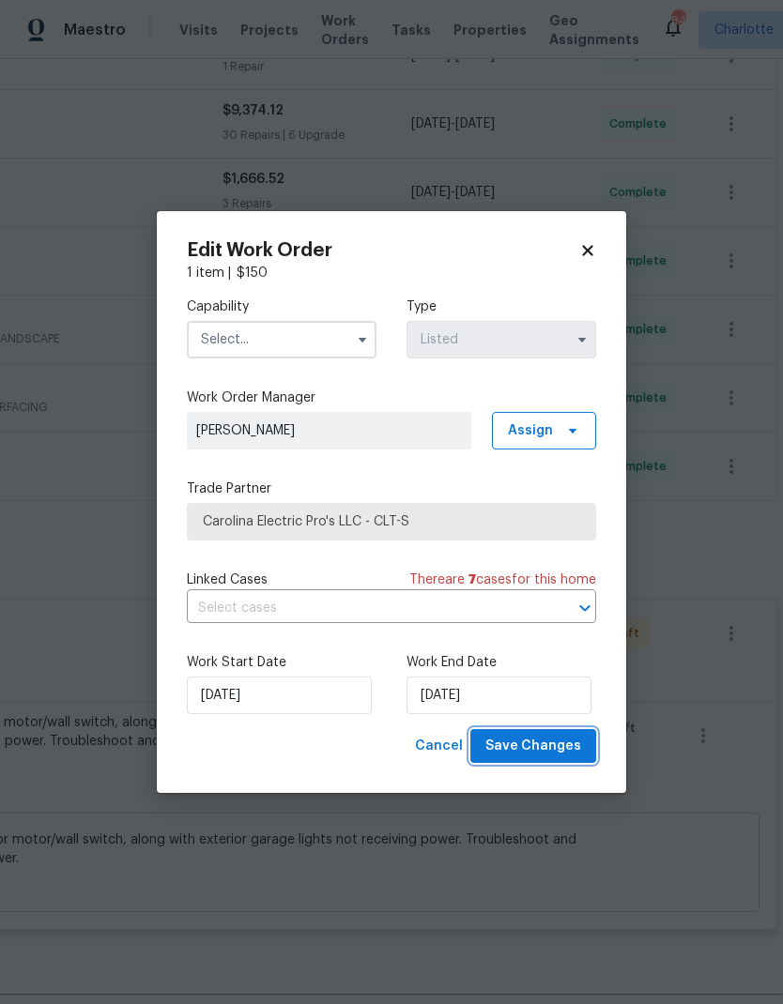
click at [553, 741] on span "Save Changes" at bounding box center [533, 746] width 96 height 23
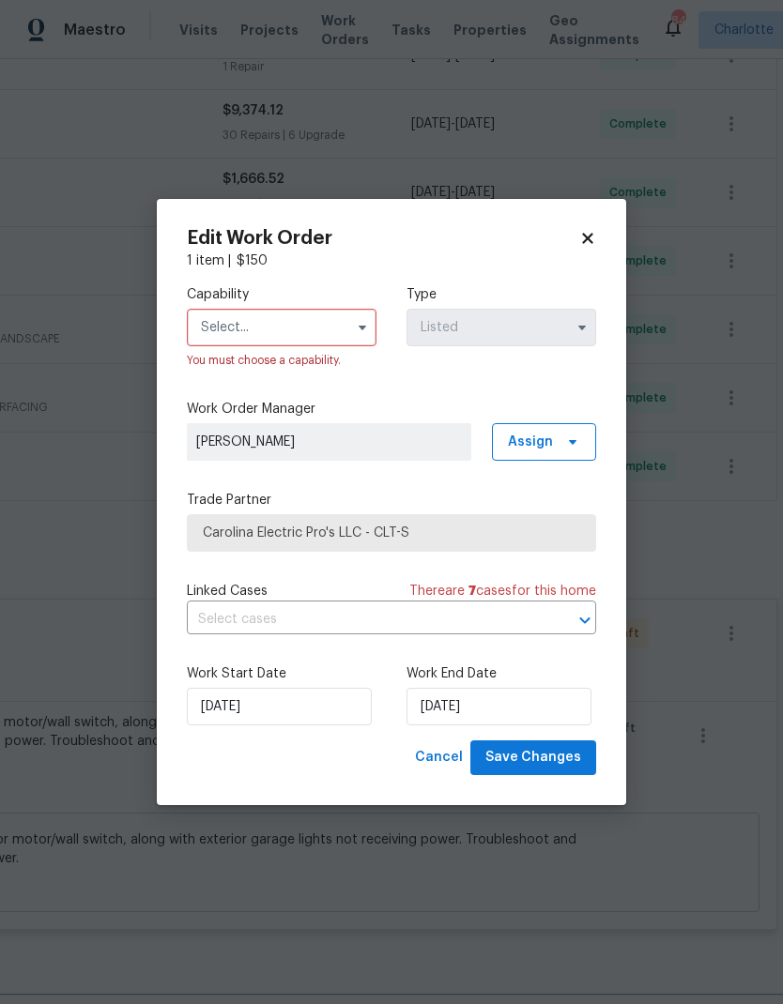
click at [250, 328] on input "text" at bounding box center [282, 328] width 190 height 38
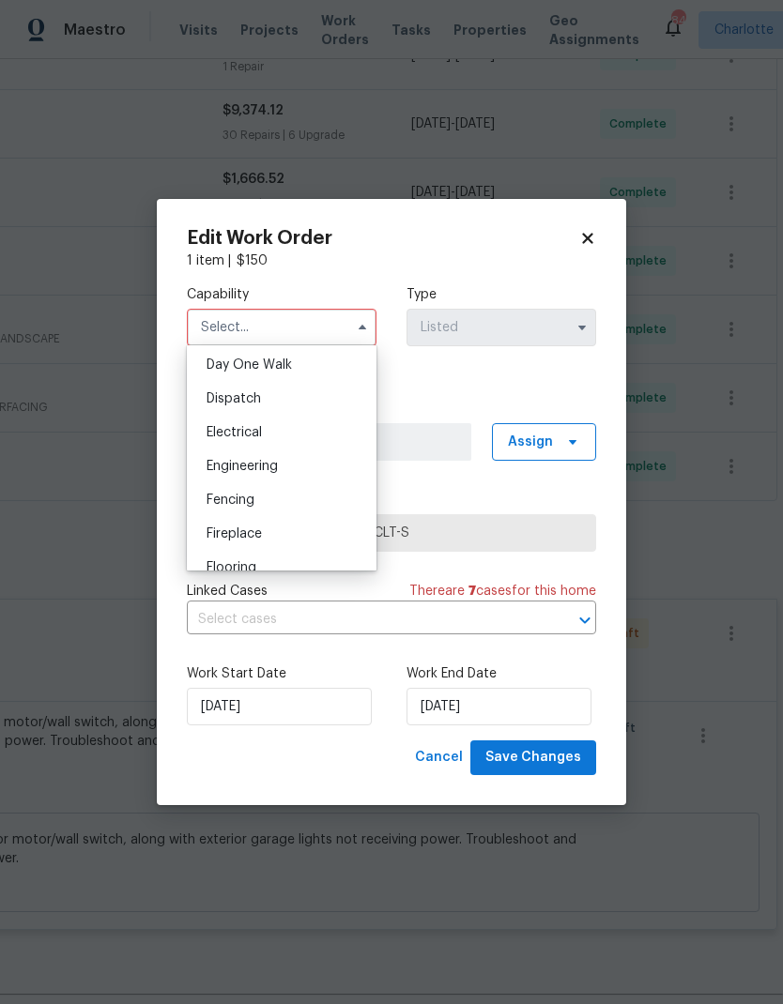
scroll to position [530, 0]
click at [232, 424] on span "Electrical" at bounding box center [233, 429] width 55 height 13
type input "Electrical"
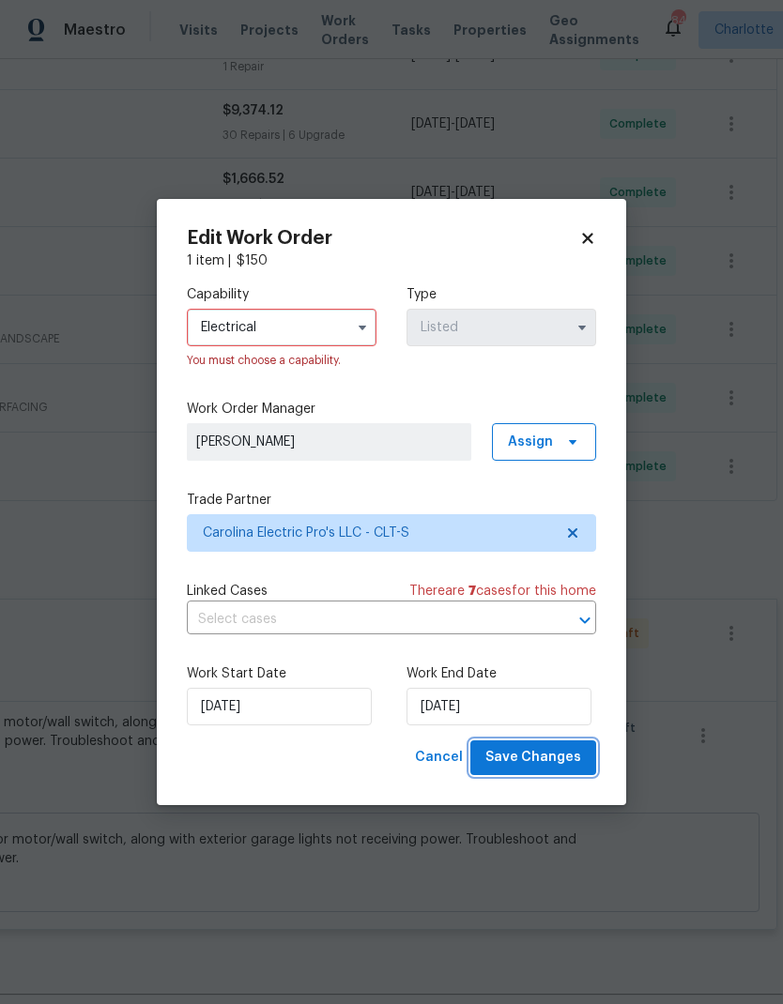
click at [544, 757] on span "Save Changes" at bounding box center [533, 757] width 96 height 23
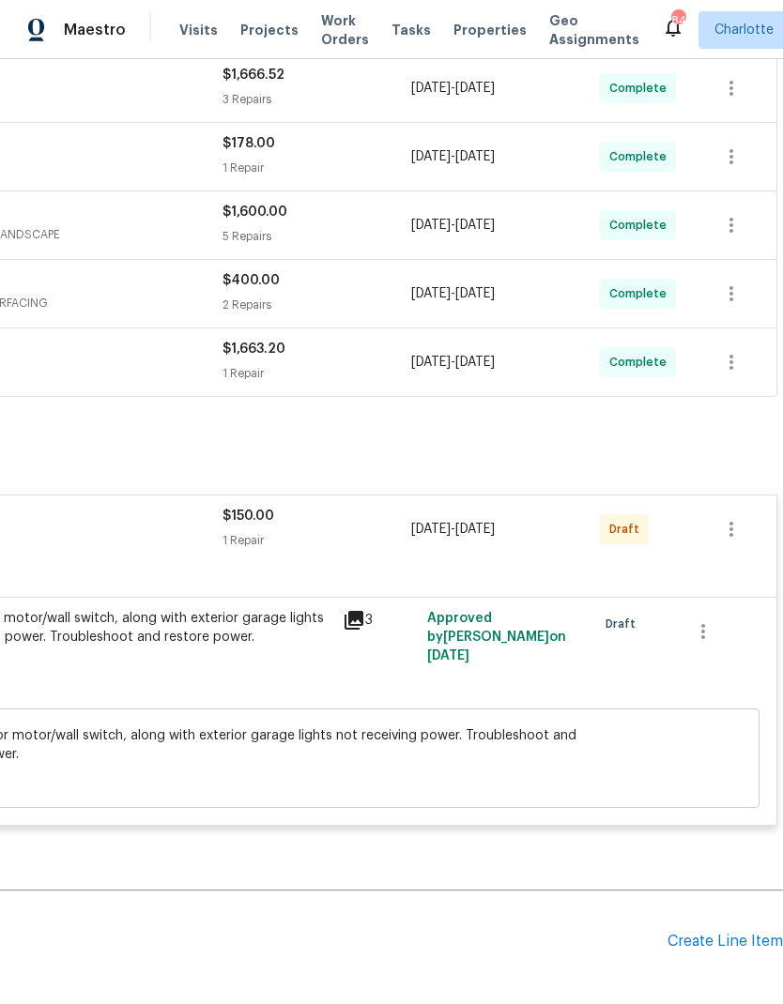
scroll to position [775, 278]
click at [739, 519] on icon "button" at bounding box center [731, 530] width 23 height 23
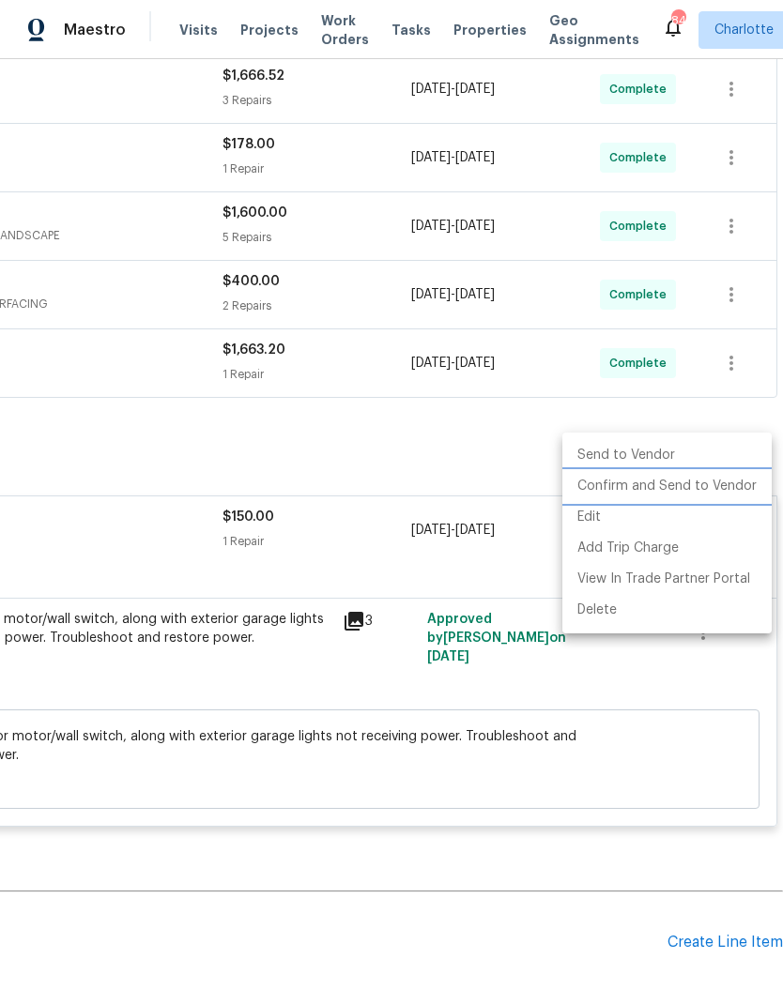
click at [726, 481] on li "Confirm and Send to Vendor" at bounding box center [666, 486] width 209 height 31
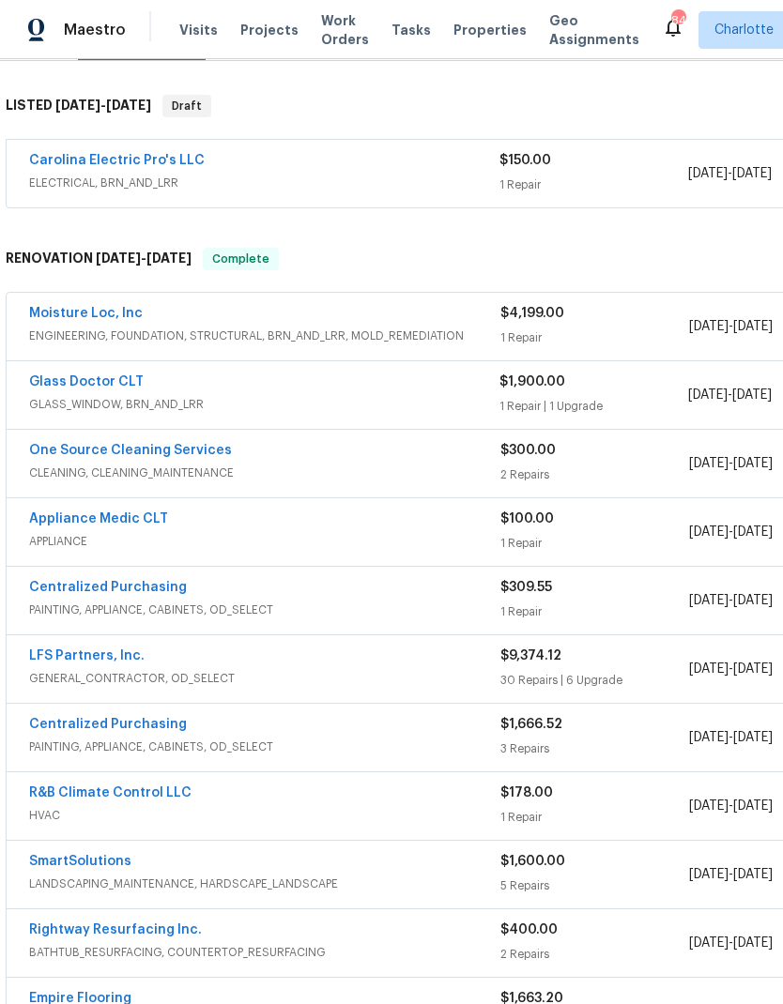
scroll to position [281, 0]
click at [144, 153] on link "Carolina Electric Pro's LLC" at bounding box center [117, 159] width 176 height 13
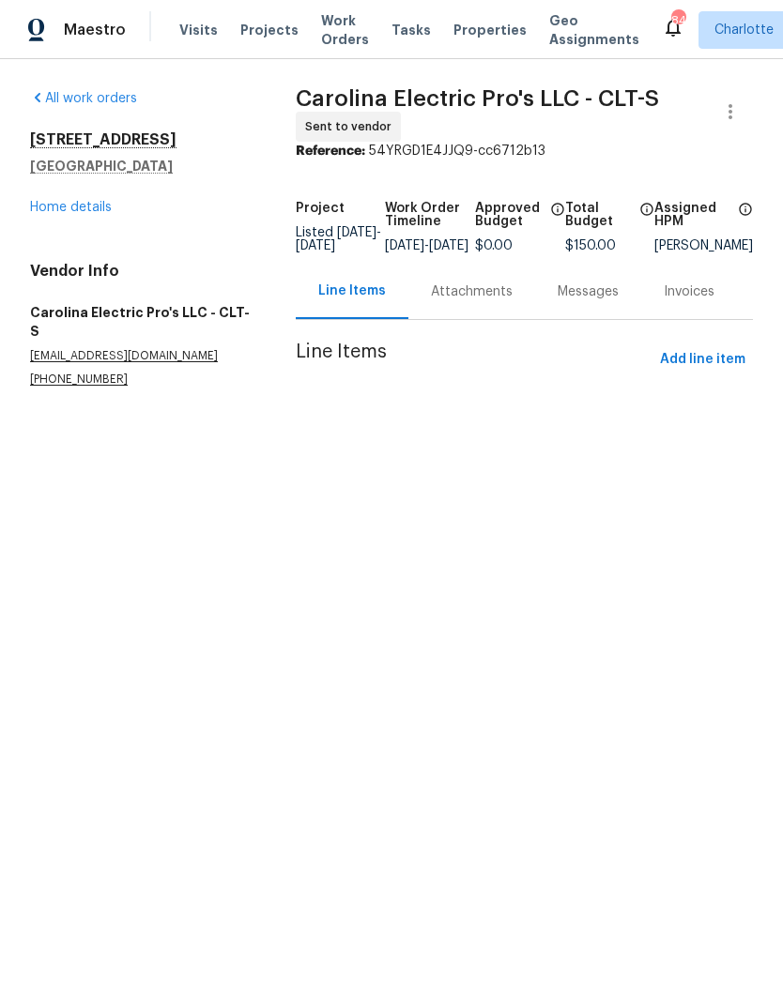
click at [481, 314] on div "Attachments" at bounding box center [471, 291] width 127 height 55
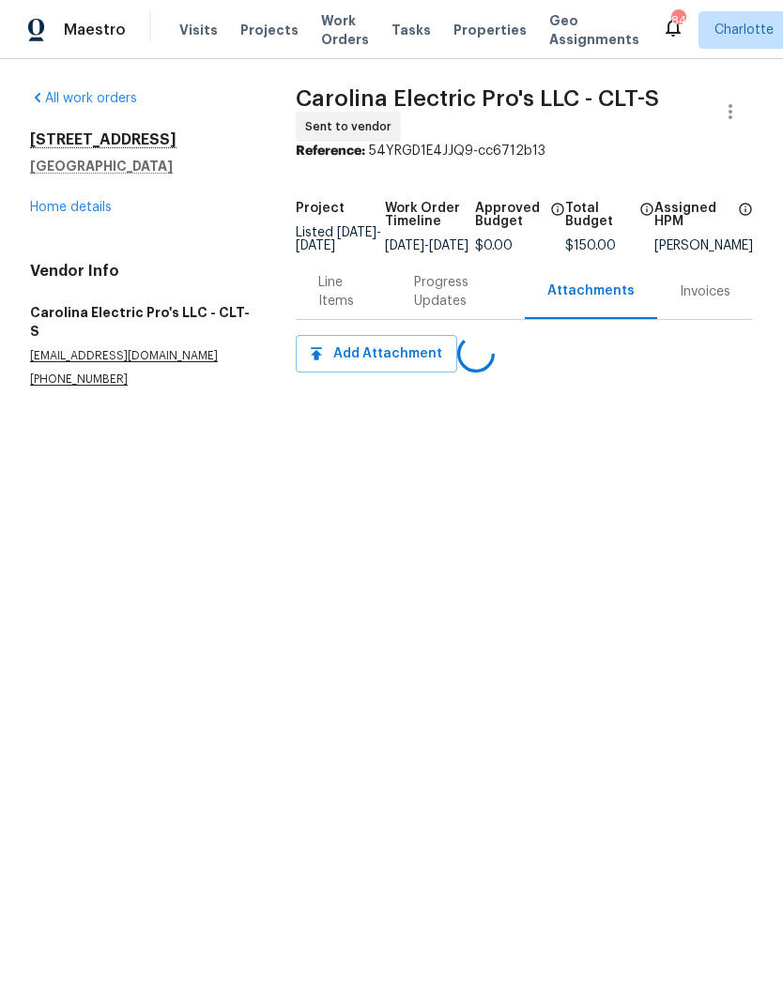
click at [454, 308] on div "Progress Updates" at bounding box center [458, 292] width 88 height 38
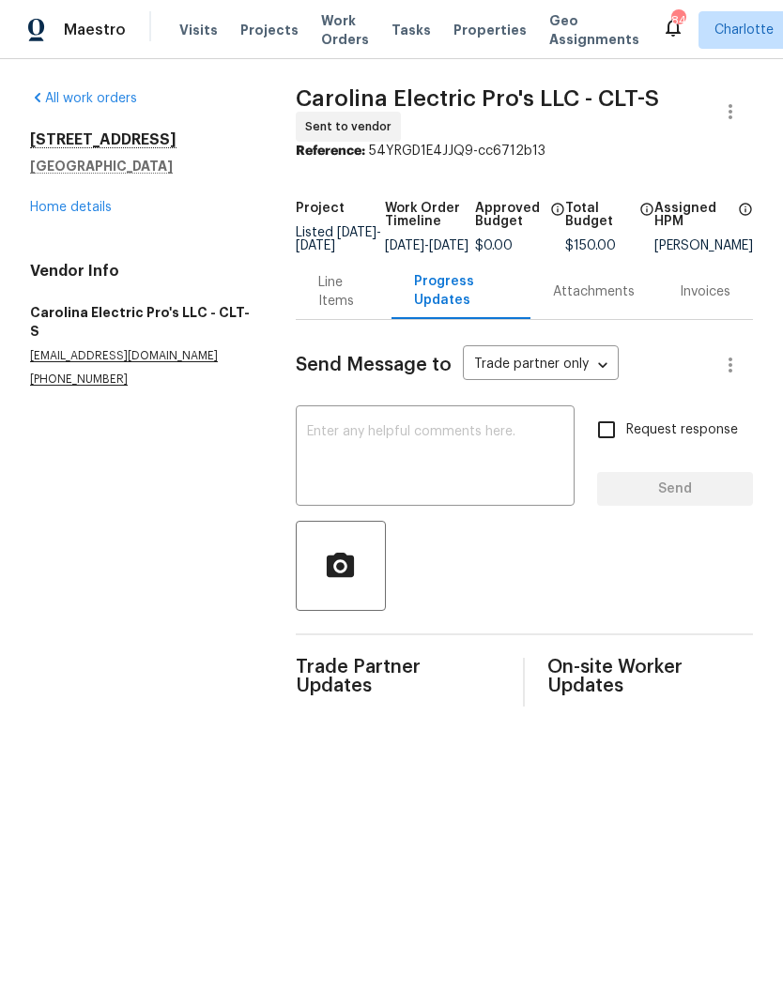
click at [470, 472] on textarea at bounding box center [435, 458] width 256 height 66
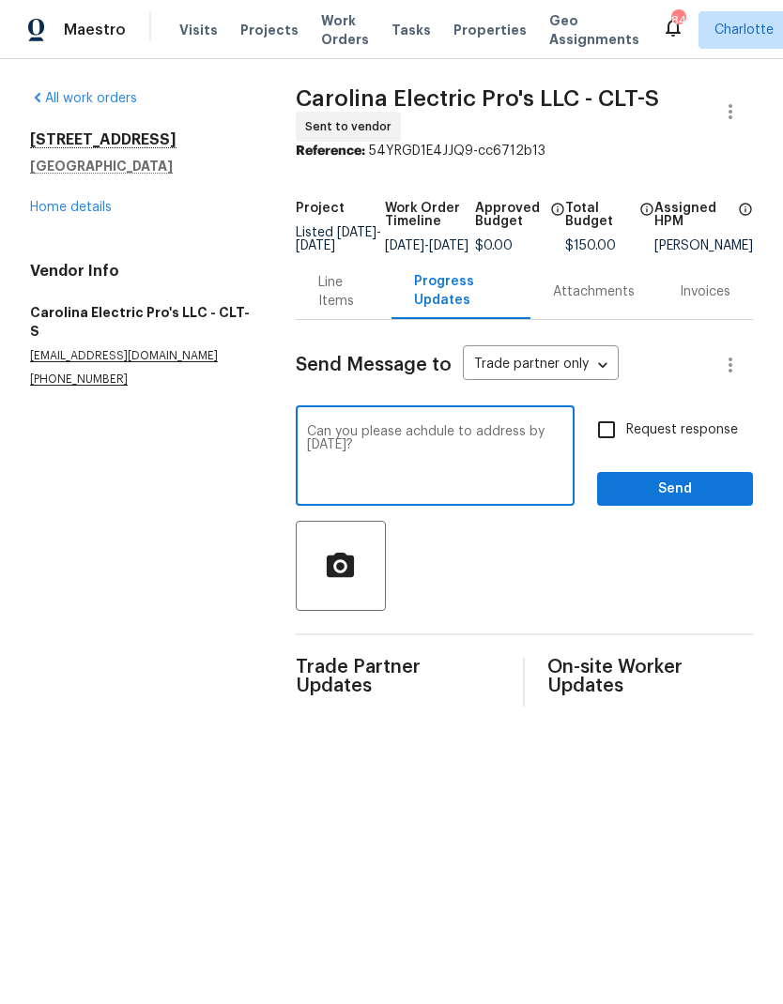
click at [436, 444] on textarea "Can you please achdule to address by Wednesday?" at bounding box center [435, 458] width 256 height 66
type textarea "Can you please schedule to address by Wednesday?"
click at [603, 450] on input "Request response" at bounding box center [606, 429] width 39 height 39
checkbox input "true"
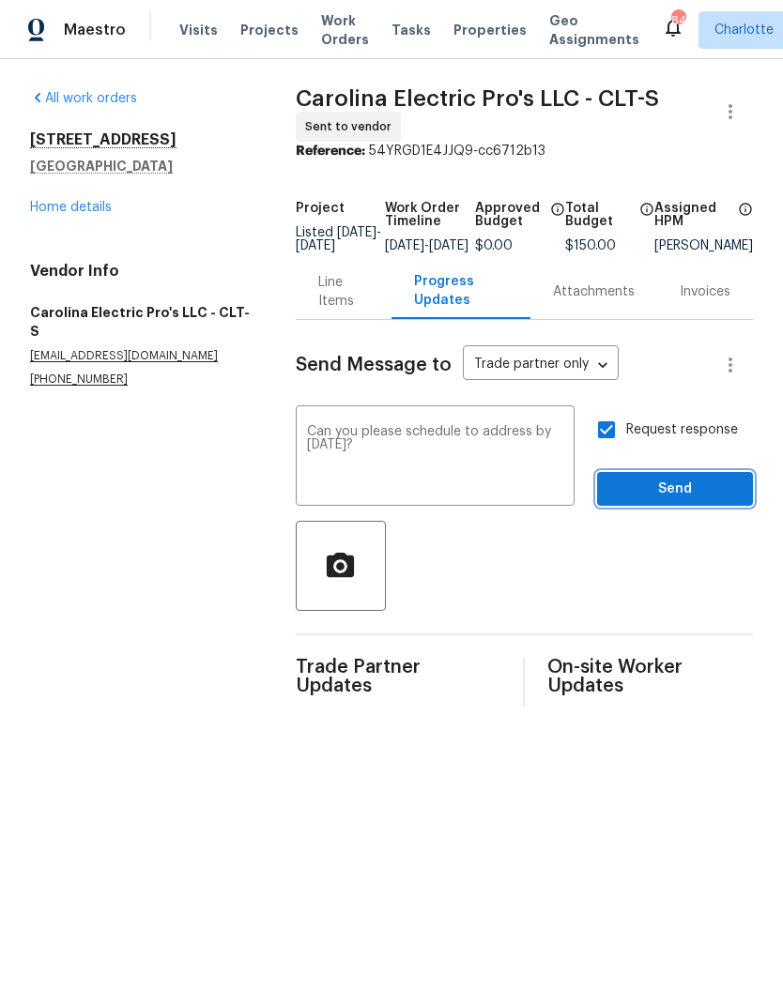
click at [698, 498] on span "Send" at bounding box center [675, 489] width 126 height 23
